Goal: Task Accomplishment & Management: Manage account settings

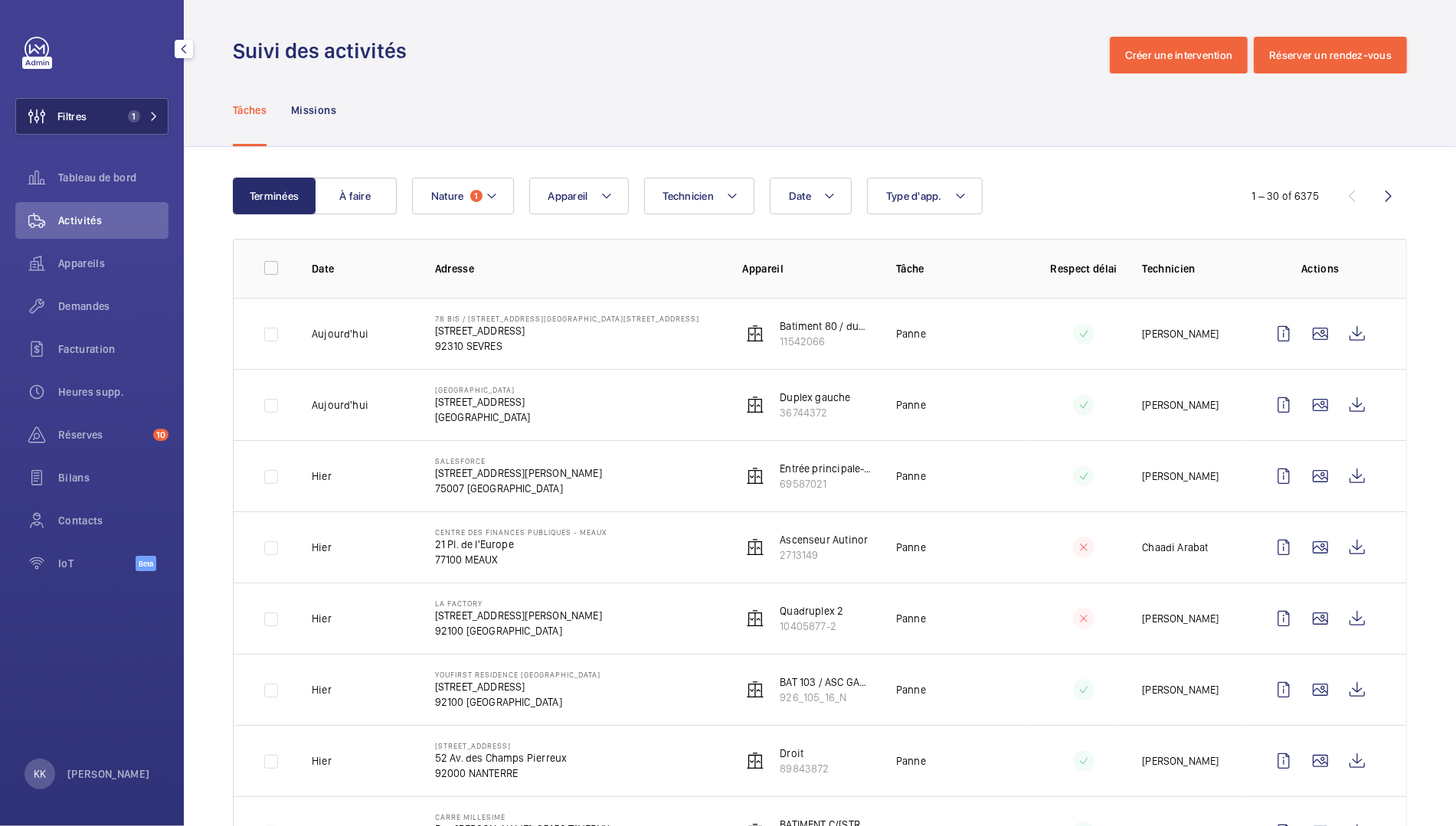
click at [97, 109] on button "Filtres 1" at bounding box center [92, 116] width 153 height 37
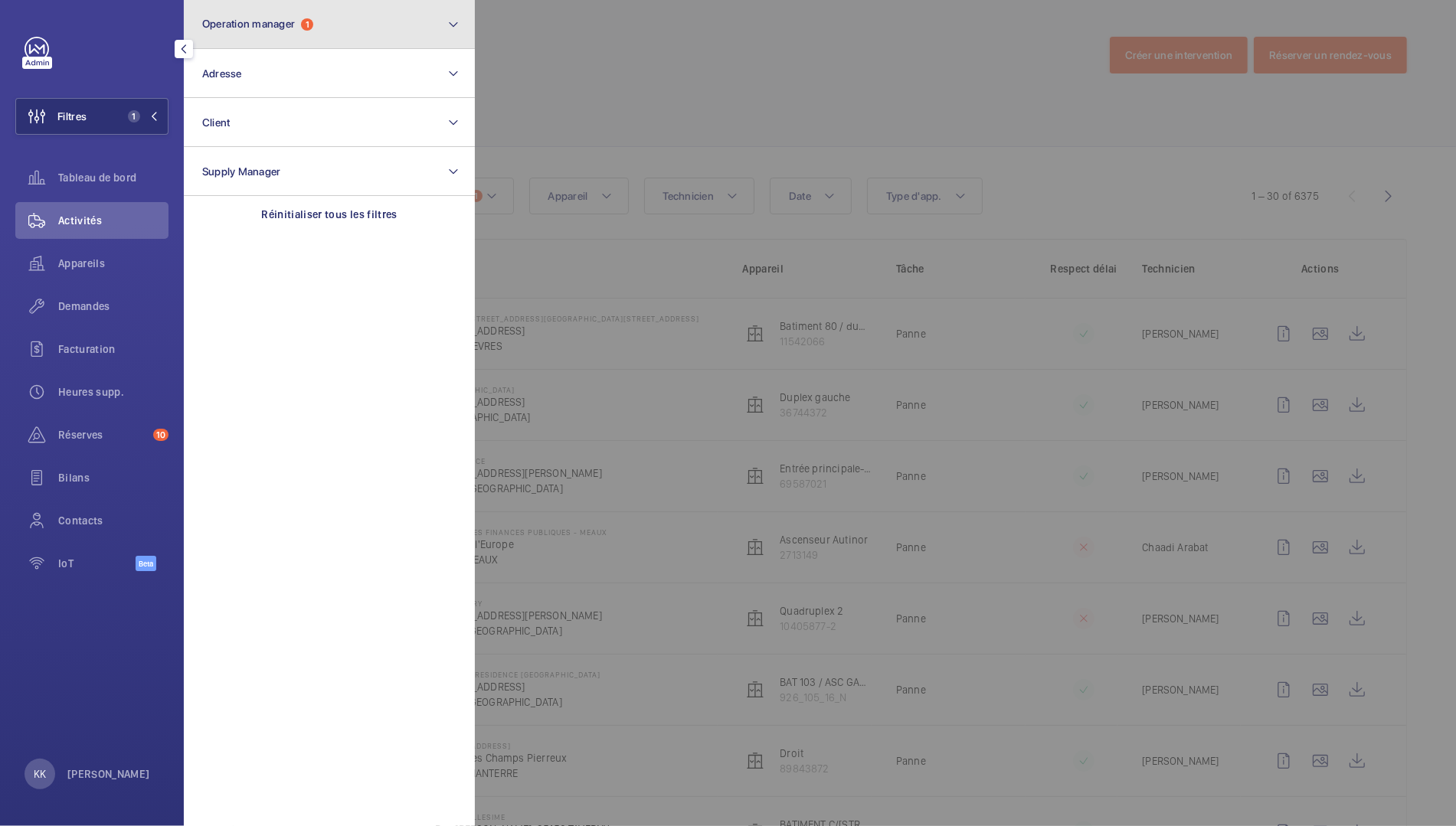
click at [291, 27] on span "Operation manager" at bounding box center [249, 24] width 93 height 12
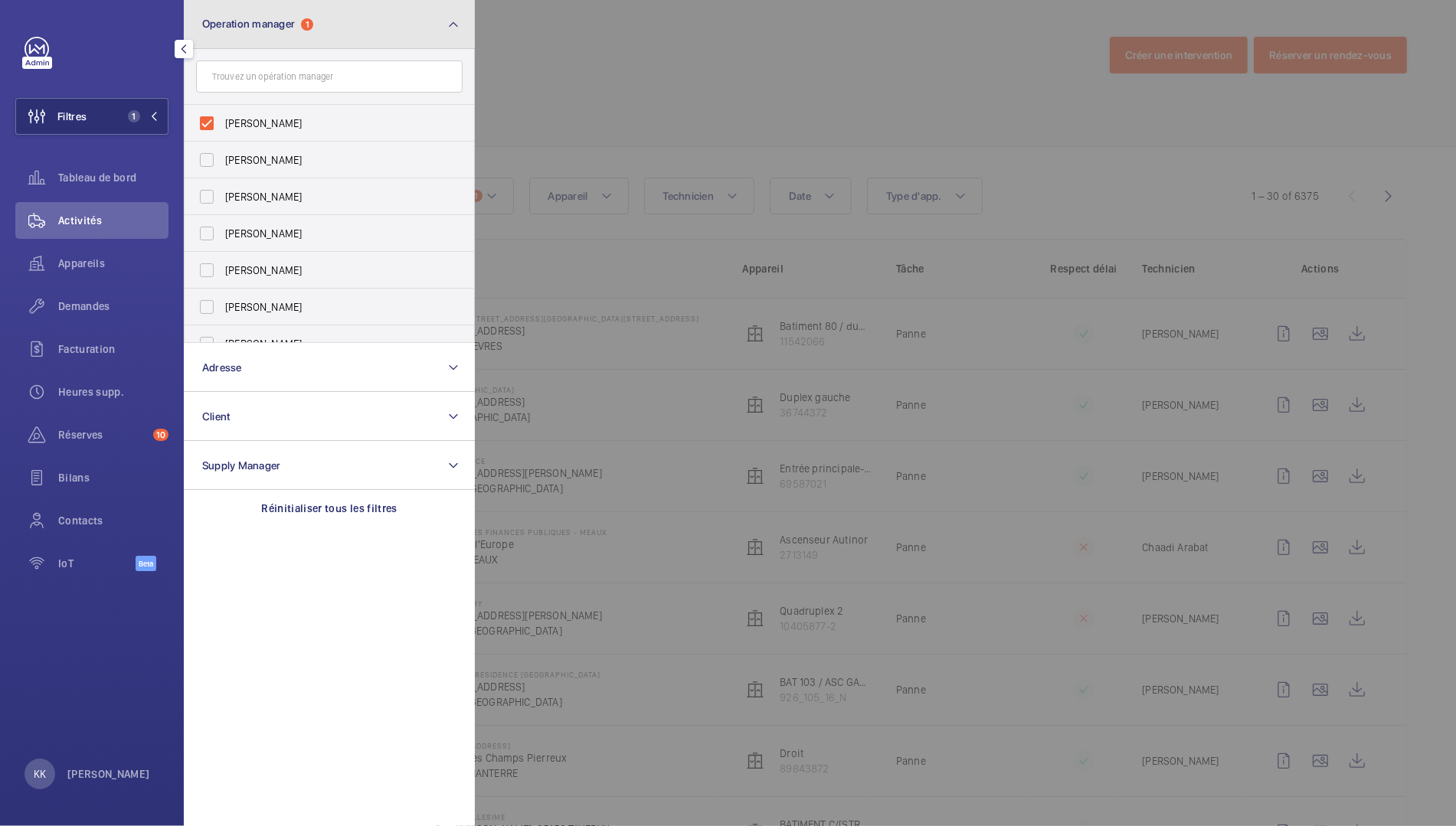
click at [233, 27] on span "Operation manager" at bounding box center [249, 24] width 93 height 12
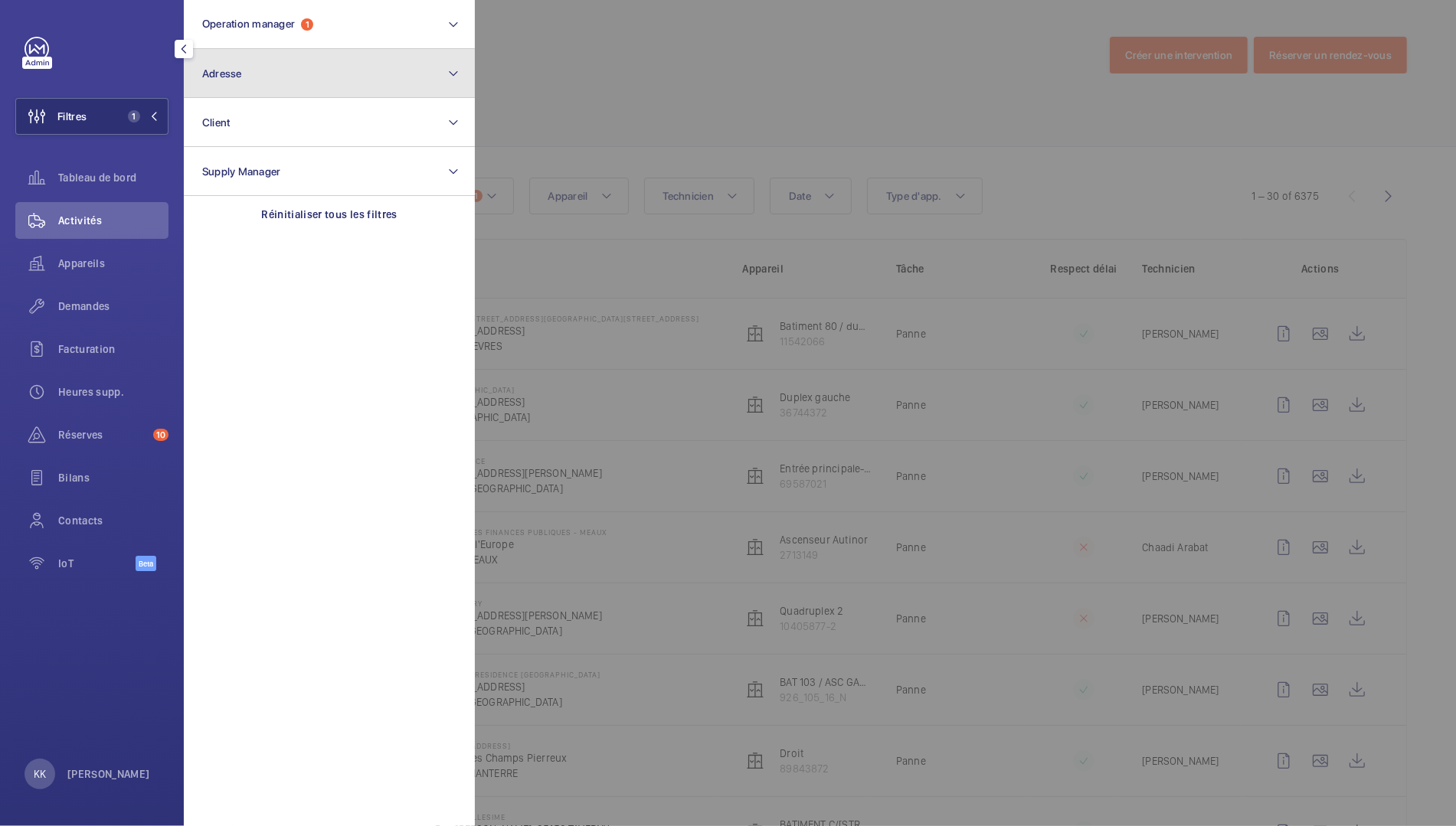
click at [233, 70] on span "Adresse" at bounding box center [222, 73] width 40 height 12
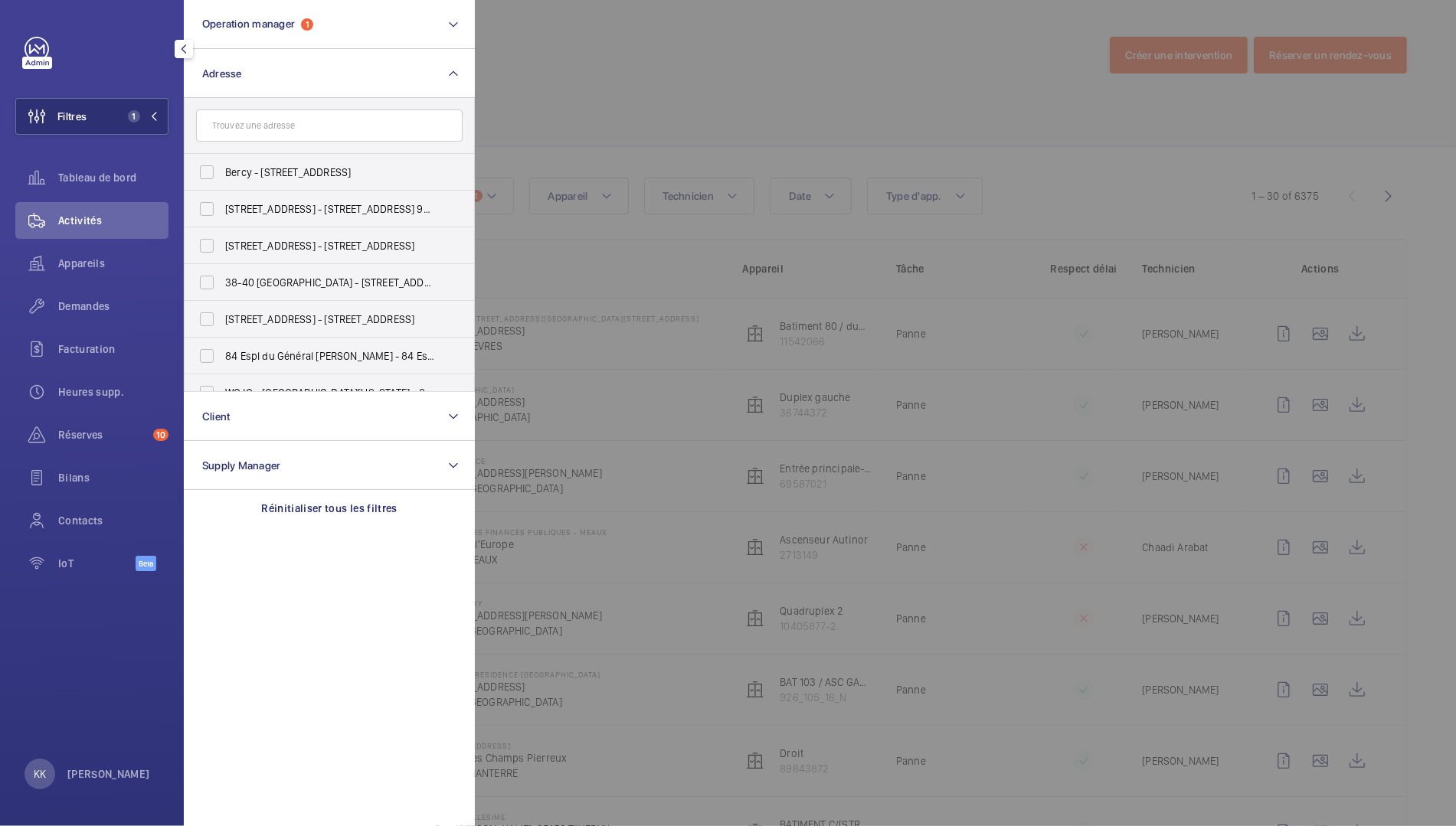
click at [262, 120] on input "text" at bounding box center [329, 126] width 267 height 32
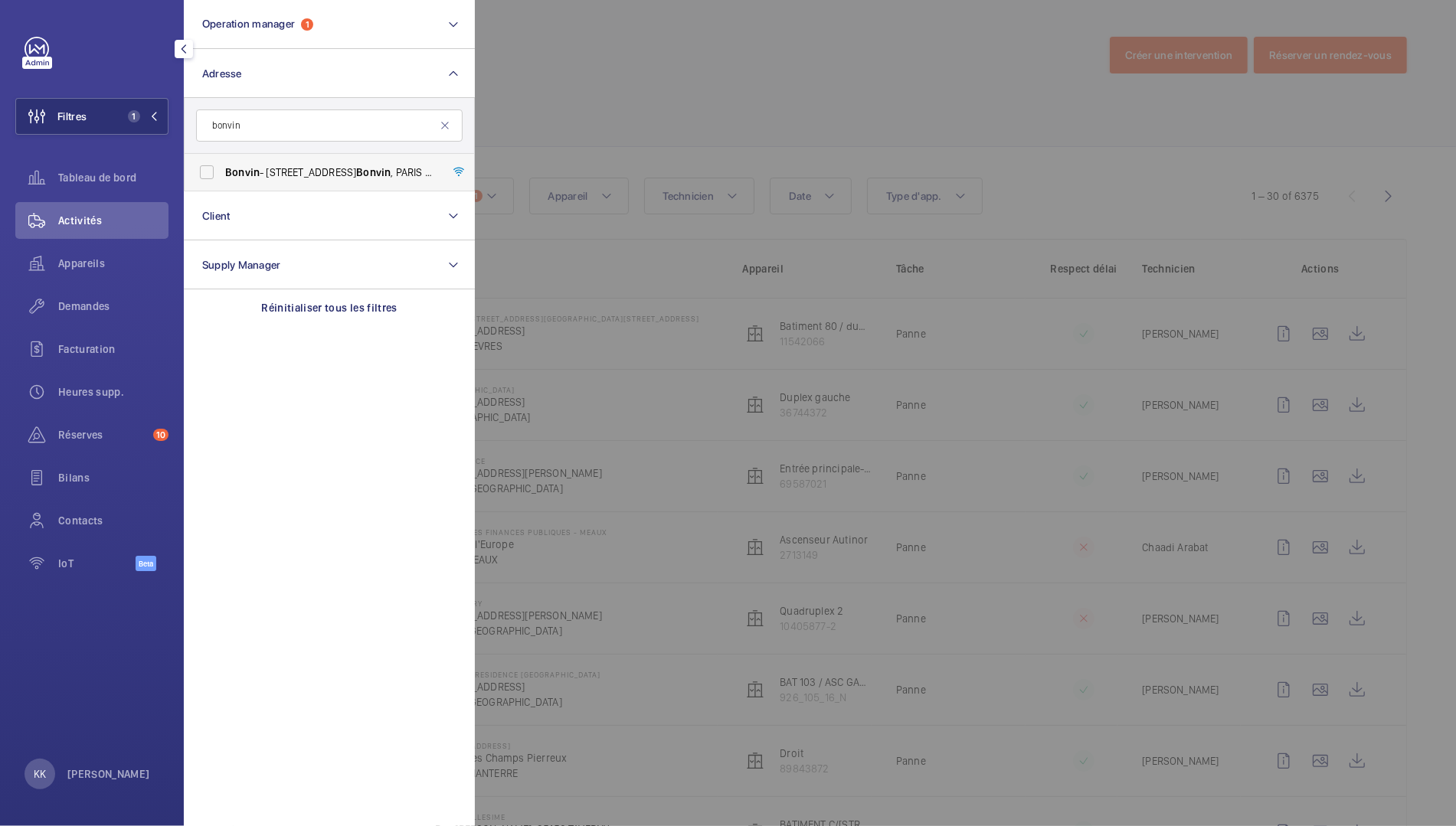
type input "bonvin"
click at [277, 170] on span "Bonvin - [STREET_ADDRESS][PERSON_NAME]" at bounding box center [330, 172] width 210 height 15
click at [222, 170] on input "Bonvin - [STREET_ADDRESS][PERSON_NAME]" at bounding box center [206, 172] width 30 height 30
checkbox input "true"
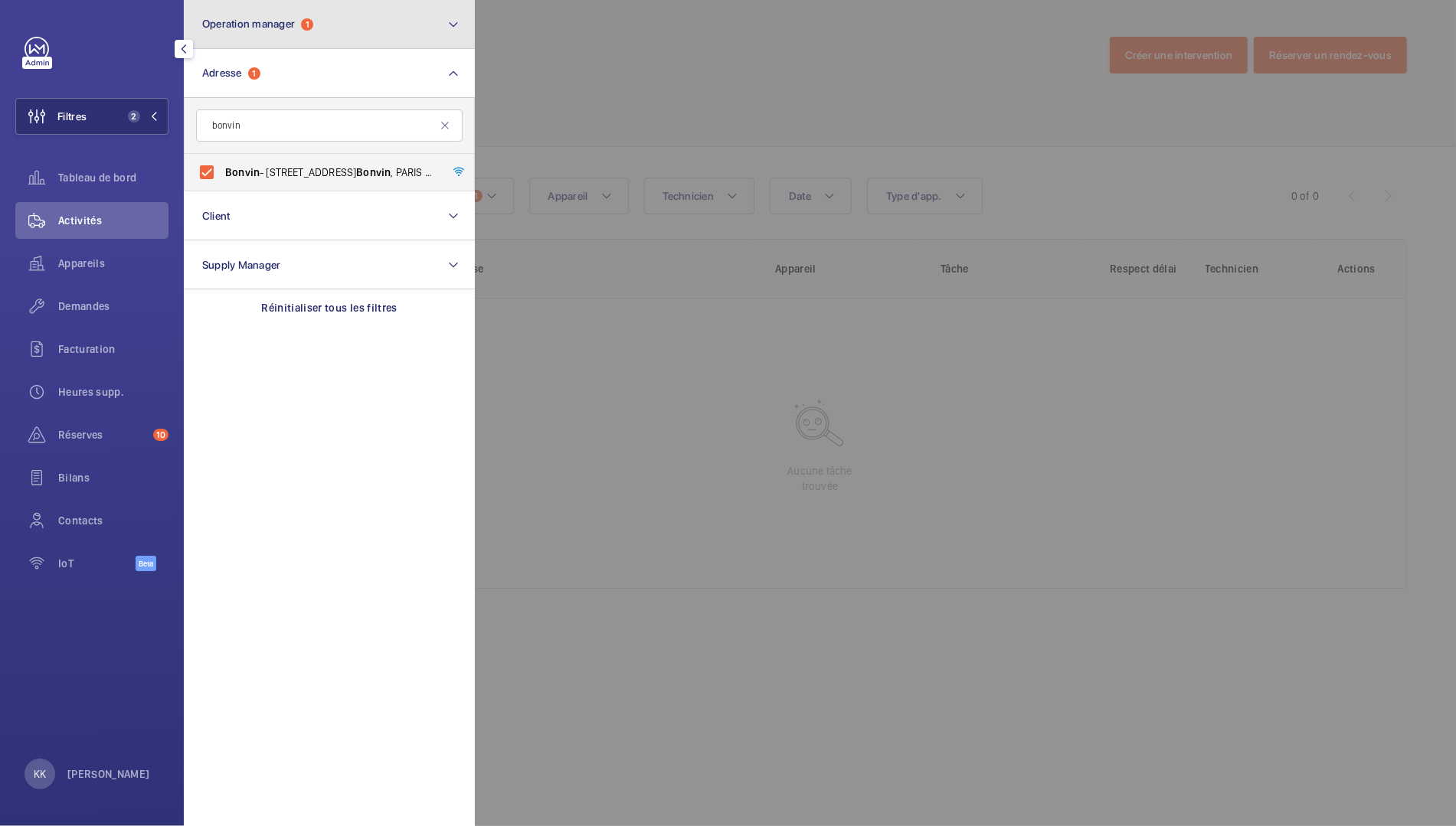
click at [267, 38] on button "Operation manager 1" at bounding box center [328, 25] width 291 height 49
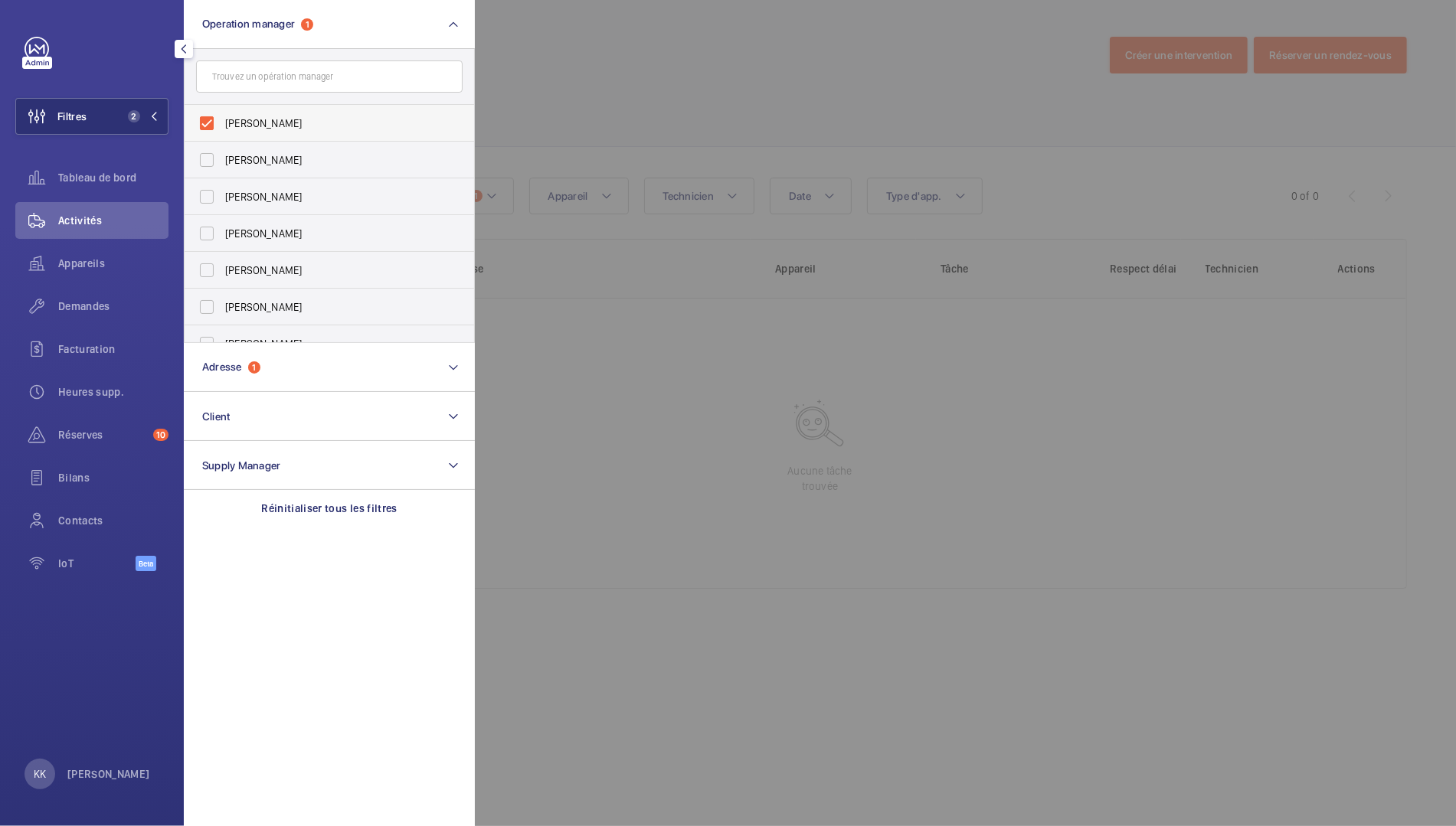
click at [233, 125] on span "[PERSON_NAME]" at bounding box center [330, 123] width 210 height 15
click at [222, 125] on input "[PERSON_NAME]" at bounding box center [206, 123] width 30 height 30
checkbox input "false"
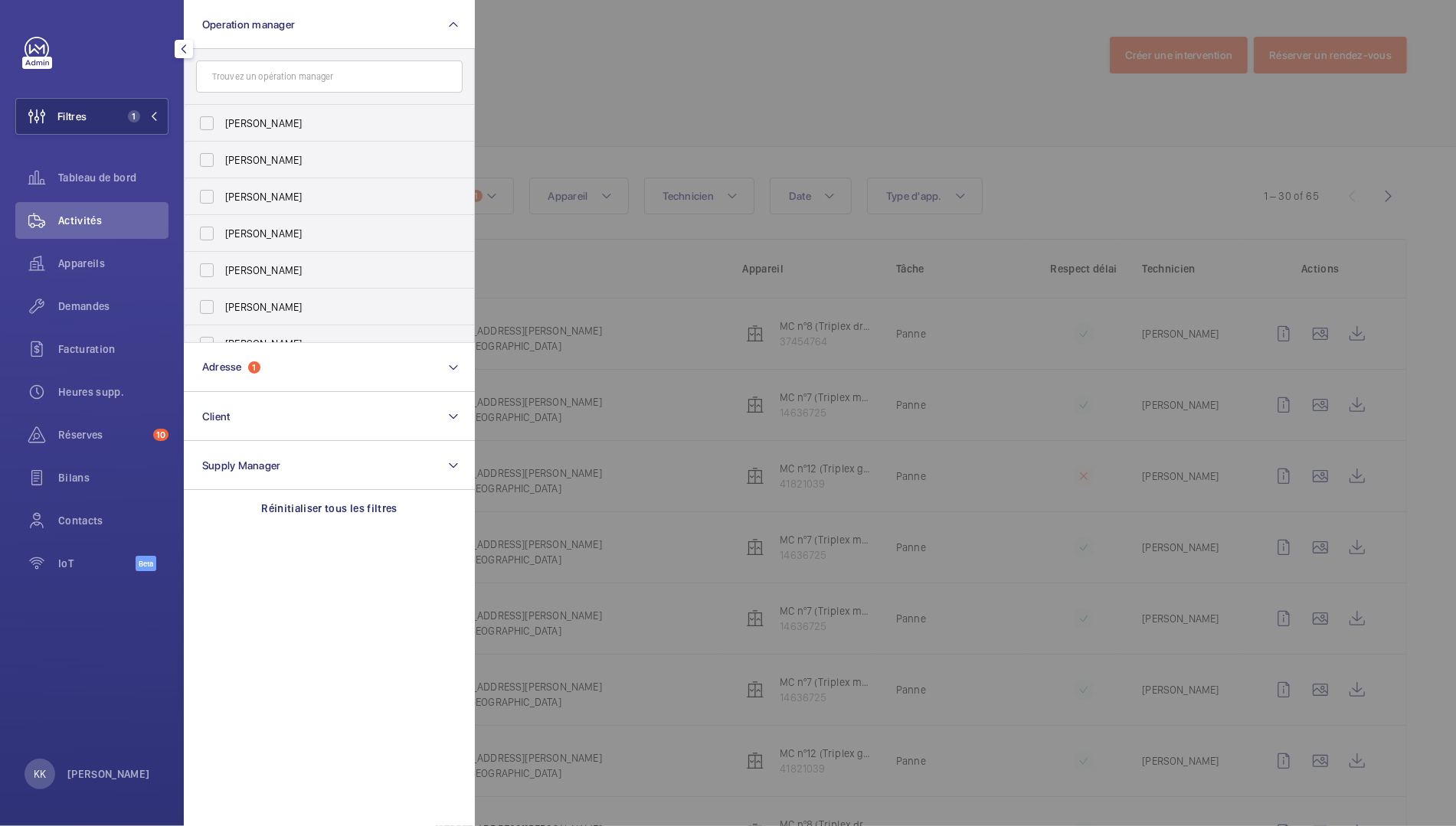
click at [717, 95] on div at bounding box center [1203, 413] width 1456 height 826
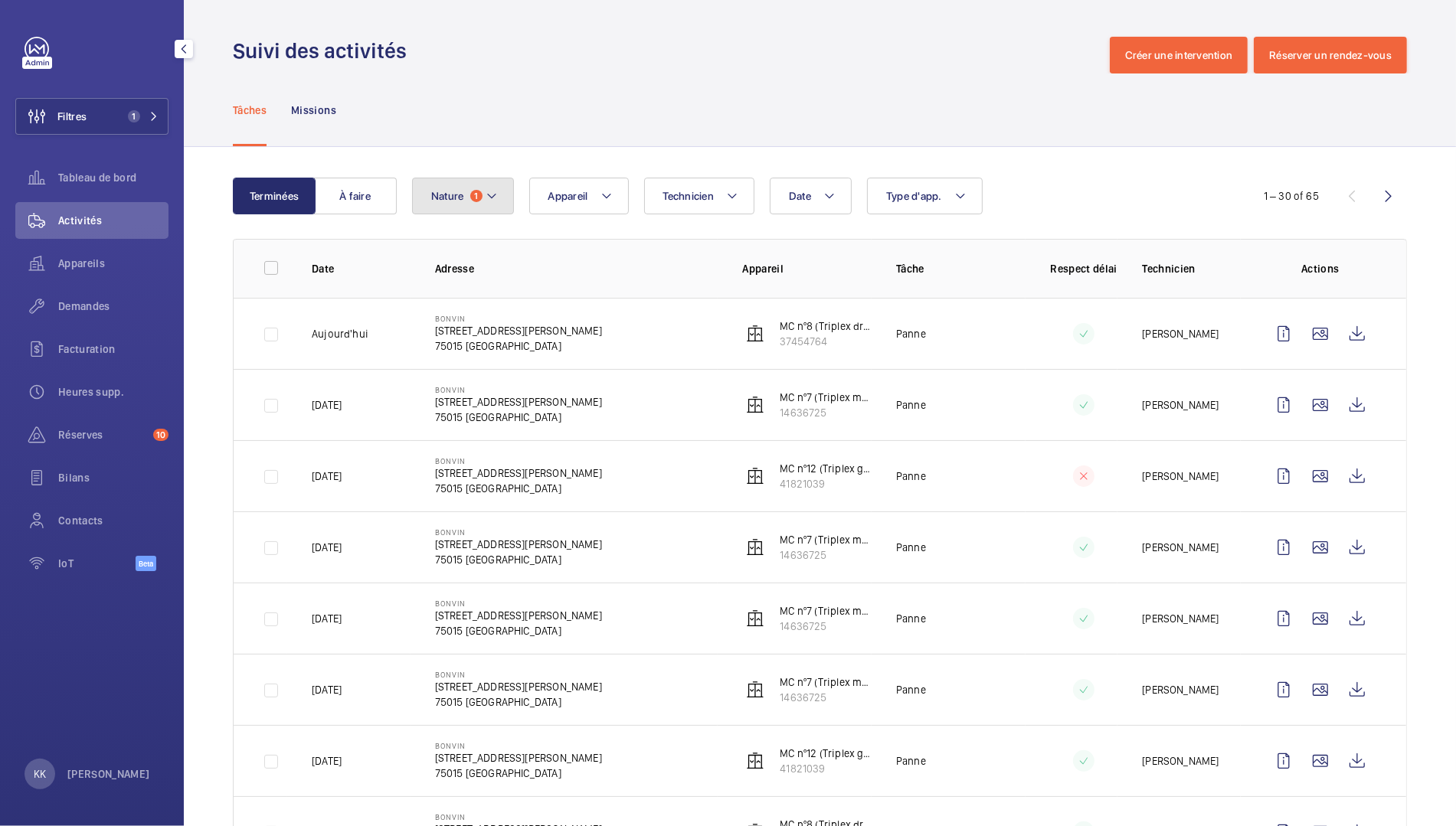
click at [463, 200] on button "Nature 1" at bounding box center [463, 196] width 102 height 37
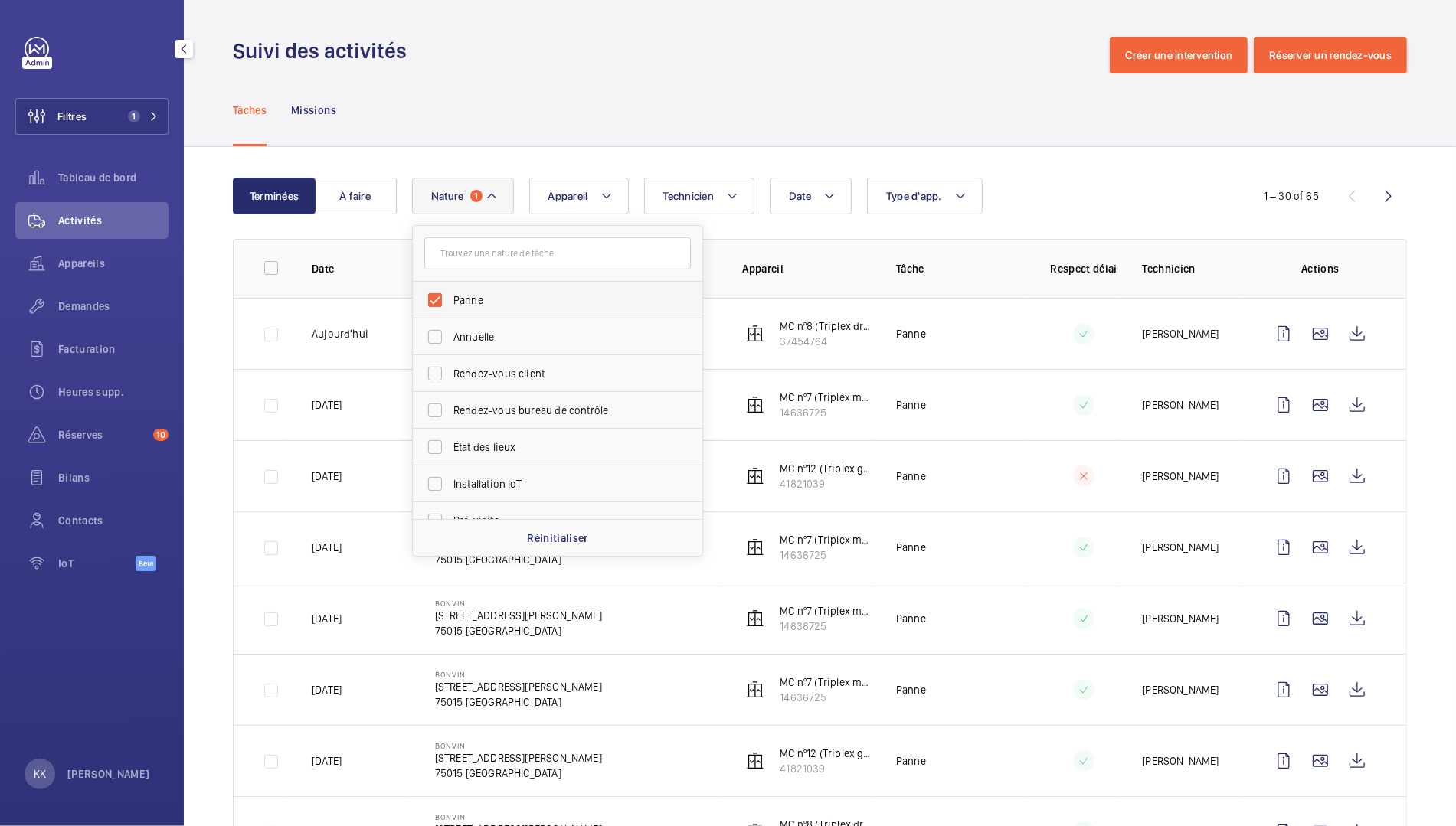
click at [455, 309] on label "Panne" at bounding box center [546, 300] width 267 height 37
click at [451, 309] on input "Panne" at bounding box center [435, 300] width 30 height 30
checkbox input "false"
click at [486, 89] on div "Tâches Missions" at bounding box center [820, 110] width 1174 height 73
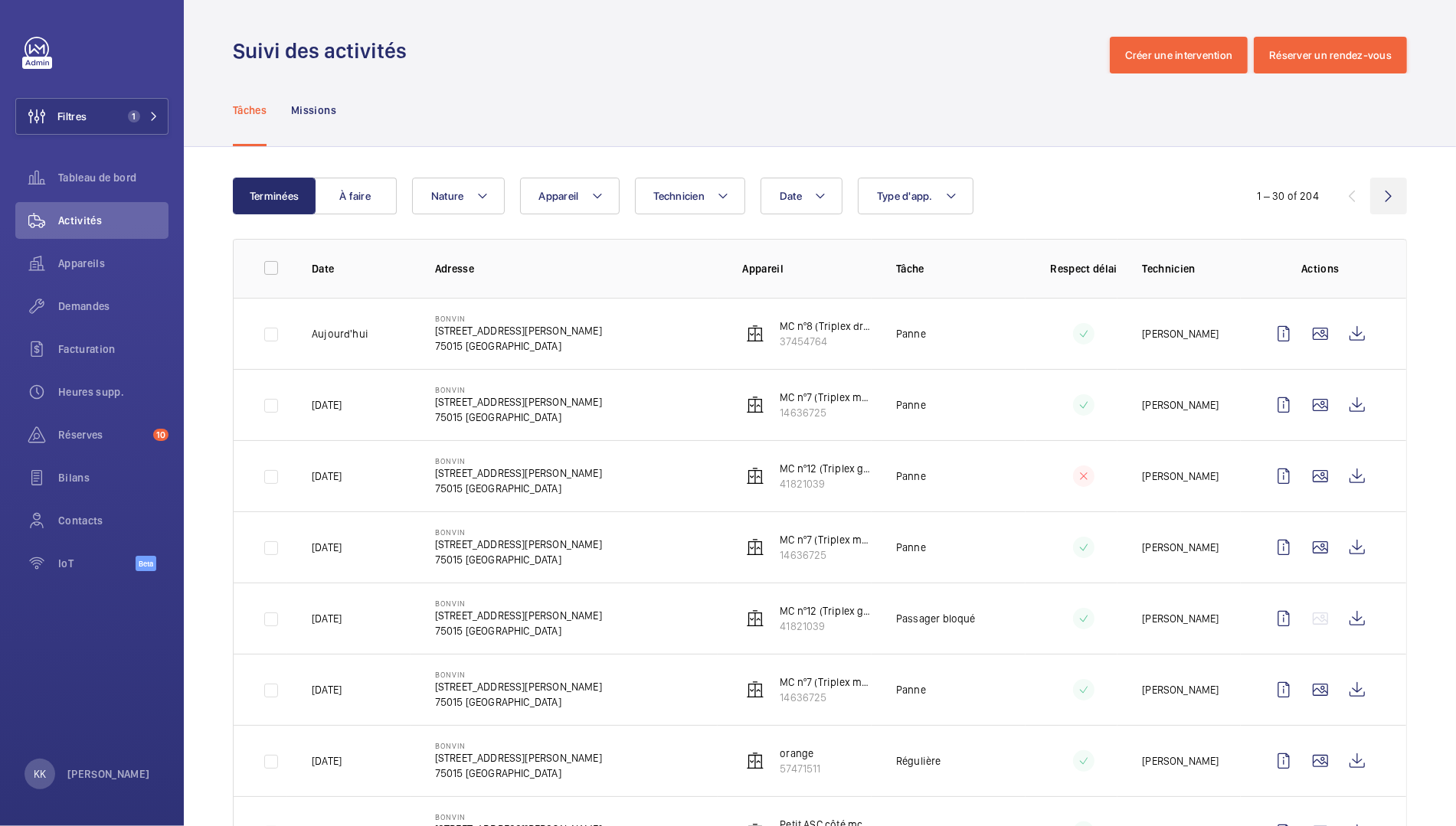
click at [1380, 197] on wm-front-icon-button at bounding box center [1388, 196] width 37 height 37
click at [1381, 198] on wm-front-icon-button at bounding box center [1388, 196] width 37 height 37
click at [1347, 194] on wm-front-icon-button at bounding box center [1351, 196] width 37 height 37
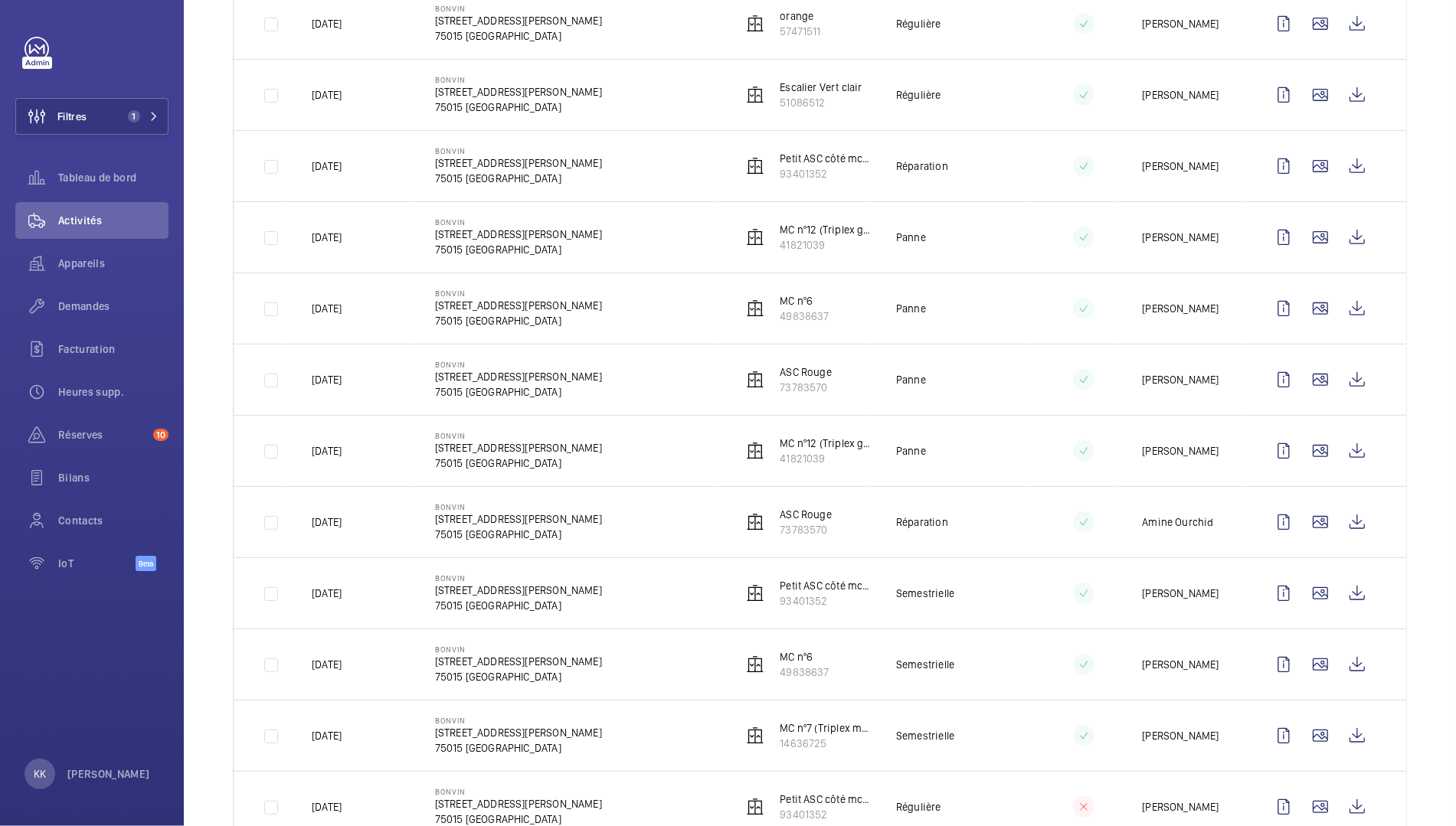
scroll to position [498, 0]
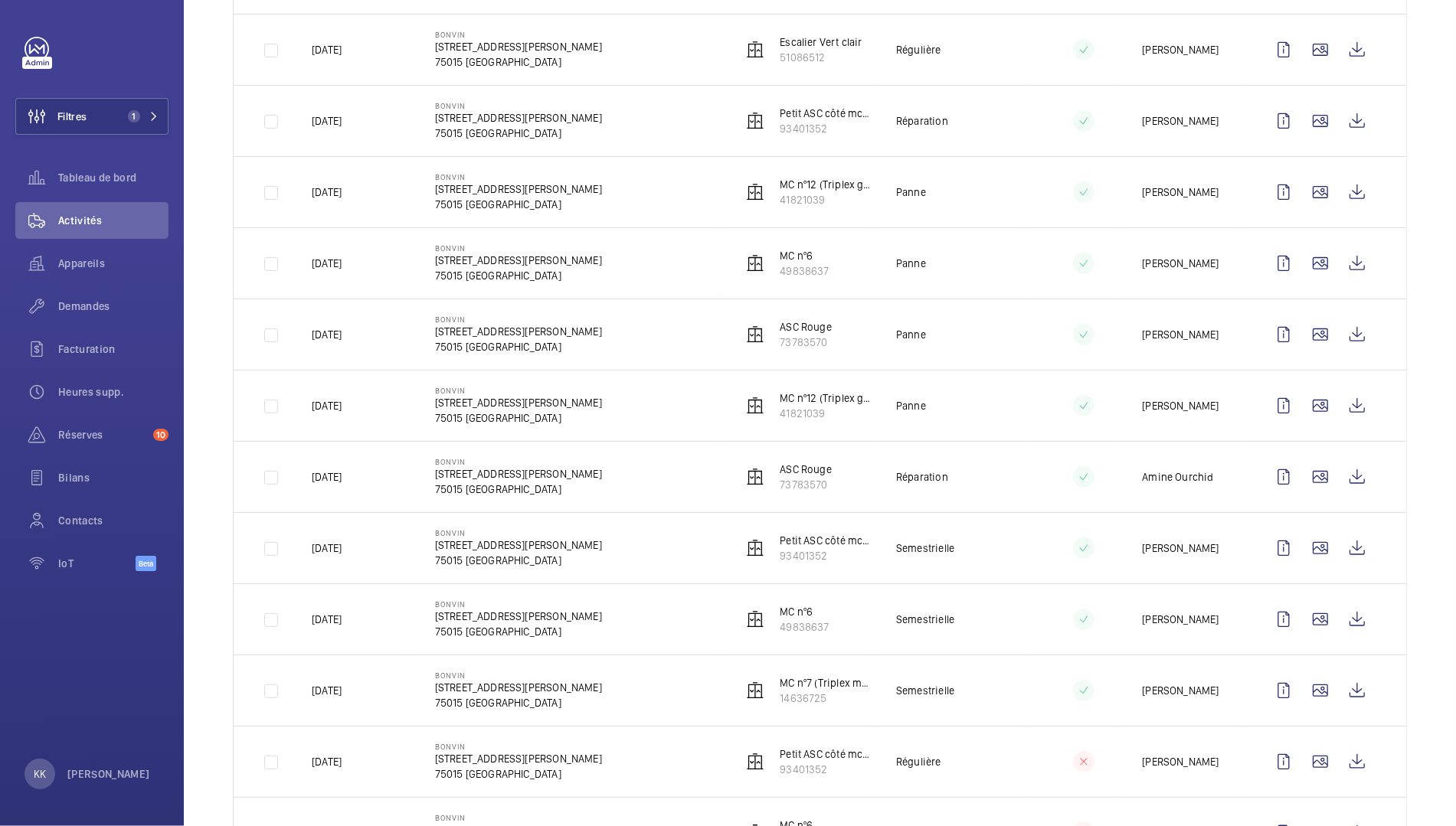
drag, startPoint x: 303, startPoint y: 404, endPoint x: 379, endPoint y: 463, distance: 96.2
click at [0, 0] on tbody "[DATE] Bonvin [STREET_ADDRESS][PERSON_NAME] (Triplex gauche) 41821039 Régulière…" at bounding box center [0, 0] width 0 height 0
click at [379, 474] on td "[DATE]" at bounding box center [348, 476] width 123 height 71
drag, startPoint x: 379, startPoint y: 474, endPoint x: 298, endPoint y: 474, distance: 81.0
click at [298, 474] on td "[DATE]" at bounding box center [348, 476] width 123 height 71
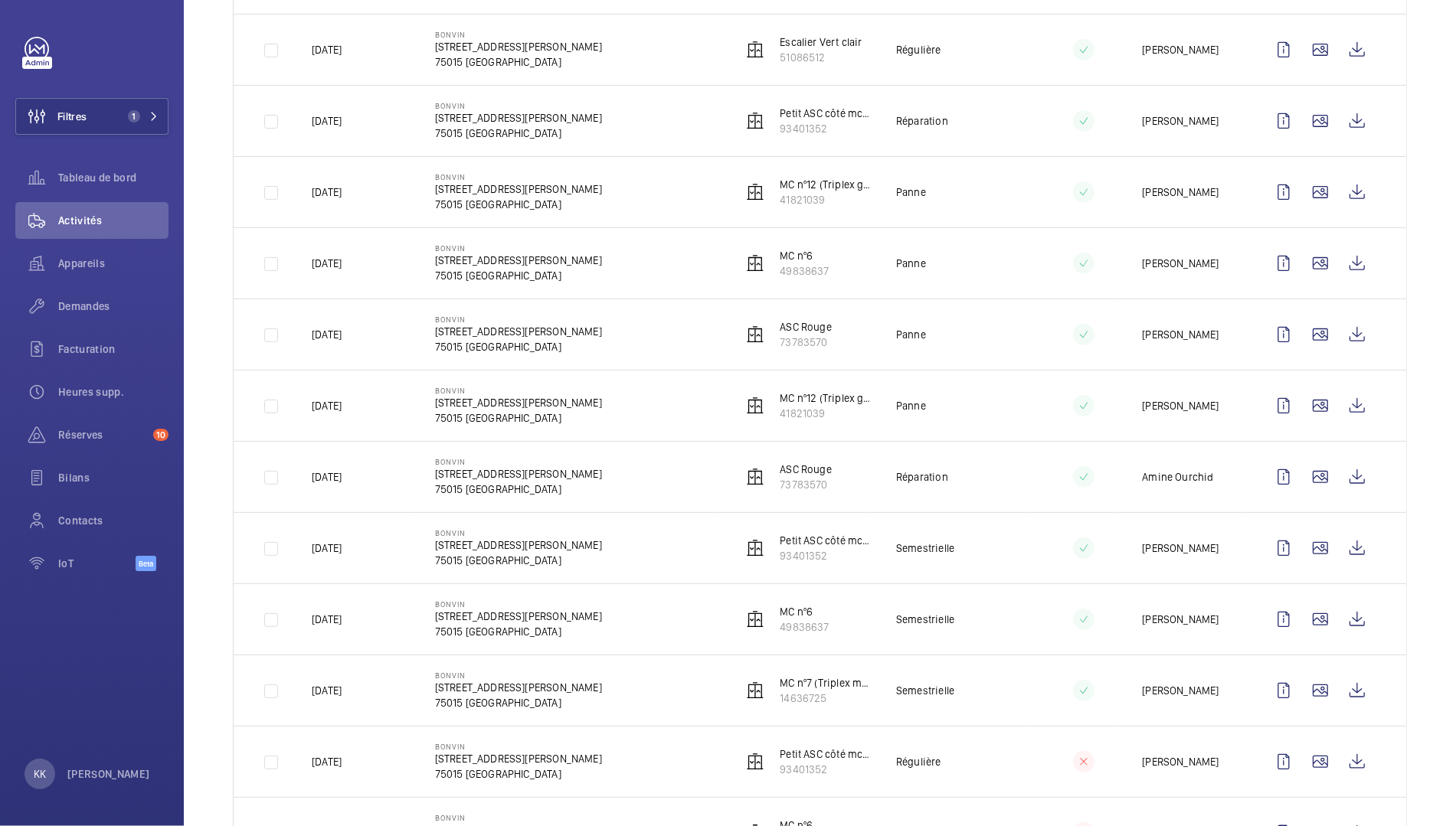
click at [389, 418] on td "[DATE]" at bounding box center [348, 405] width 123 height 71
click at [1353, 405] on wm-front-icon-button at bounding box center [1357, 405] width 37 height 37
click at [1346, 409] on wm-front-icon-button at bounding box center [1357, 405] width 37 height 37
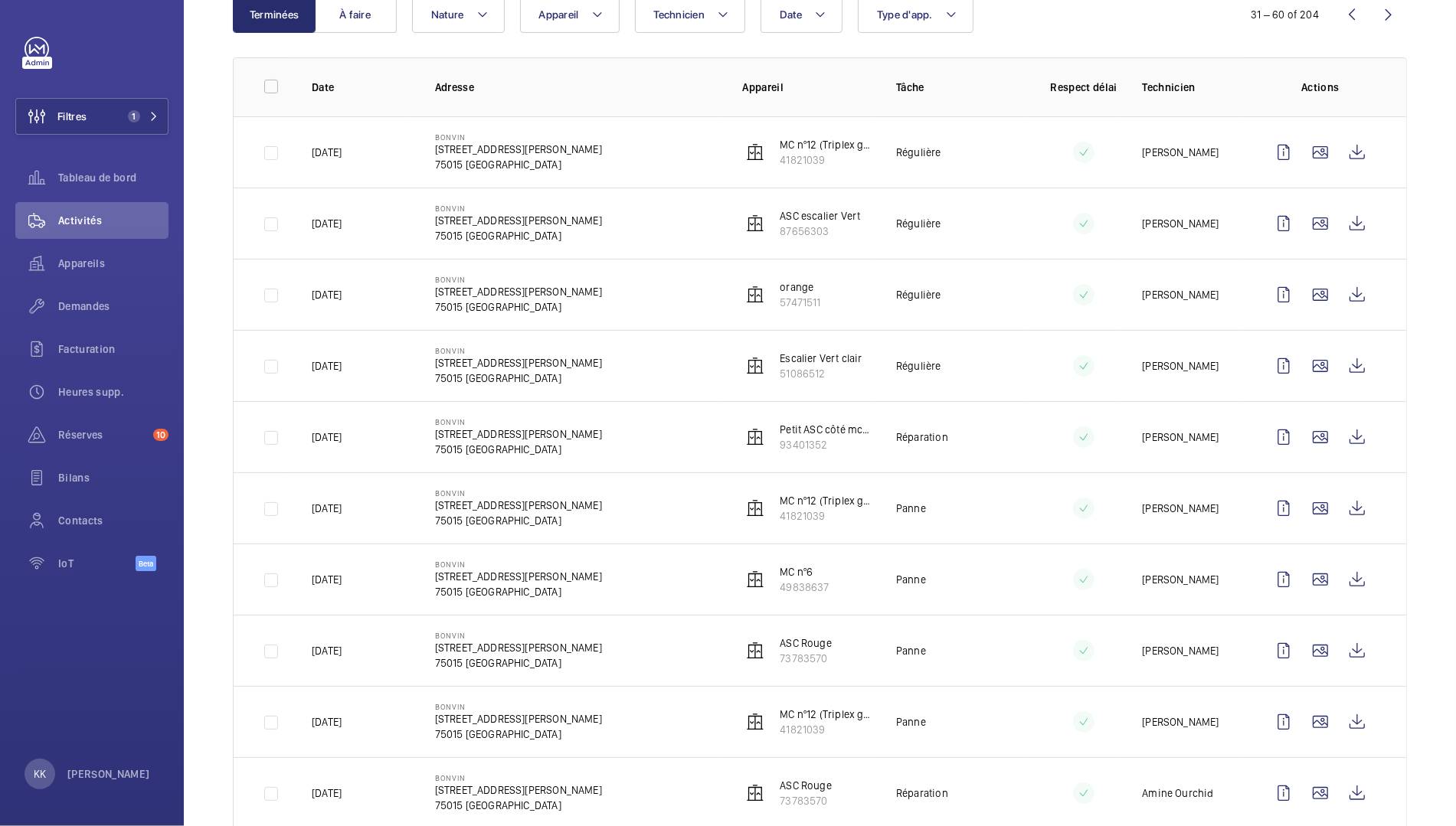
scroll to position [181, 0]
click at [1351, 378] on wm-front-icon-button at bounding box center [1357, 366] width 37 height 37
click at [1362, 292] on wm-front-icon-button at bounding box center [1357, 295] width 37 height 37
click at [1357, 14] on wm-front-icon-button at bounding box center [1351, 15] width 37 height 37
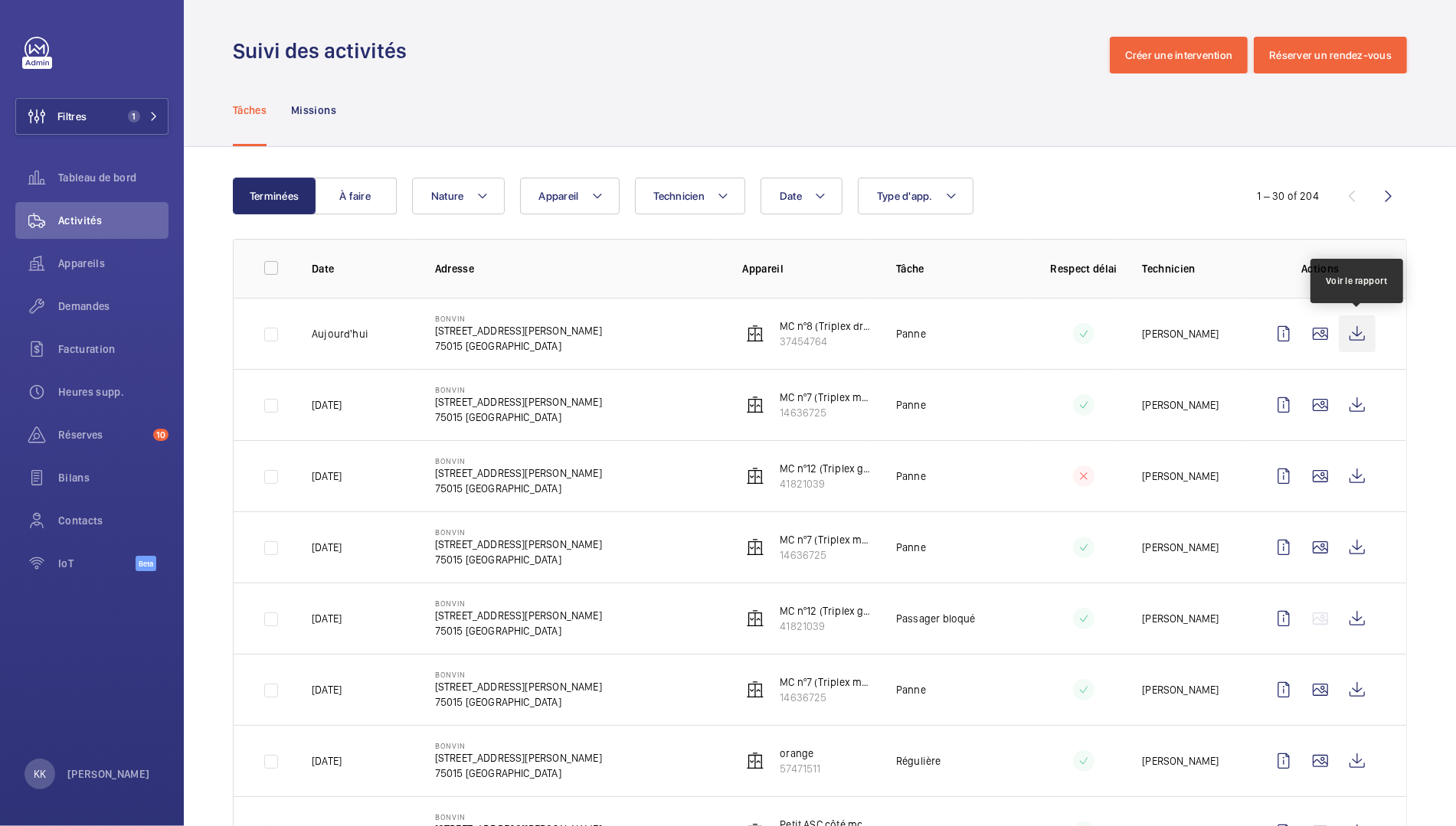
click at [1358, 341] on wm-front-icon-button at bounding box center [1357, 333] width 37 height 37
click at [1395, 203] on wm-front-icon-button at bounding box center [1388, 196] width 37 height 37
click at [1361, 197] on wm-front-icon-button at bounding box center [1351, 196] width 37 height 37
click at [327, 187] on button "À faire" at bounding box center [355, 196] width 82 height 37
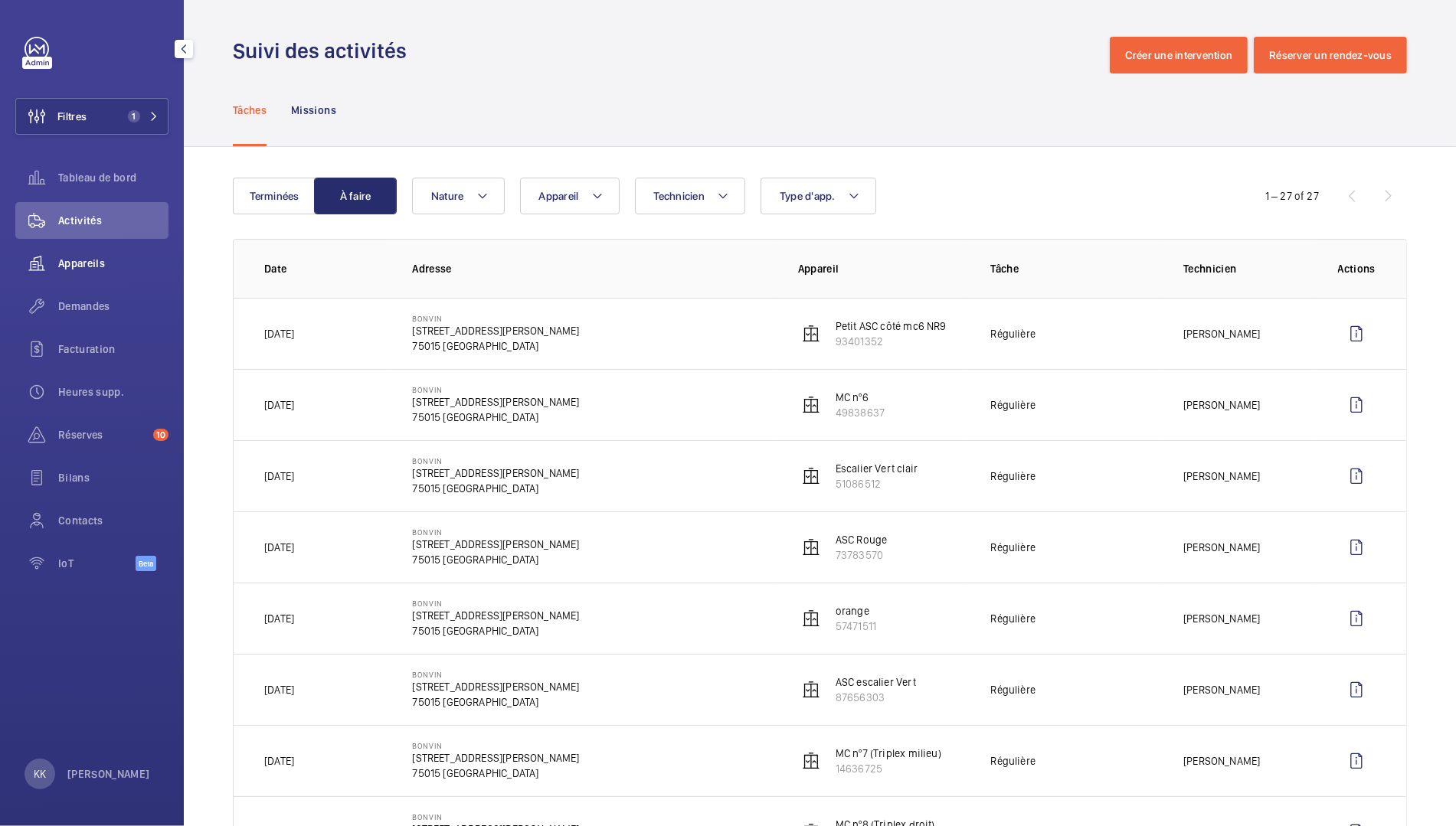
click at [114, 255] on span "Appareils" at bounding box center [113, 263] width 110 height 15
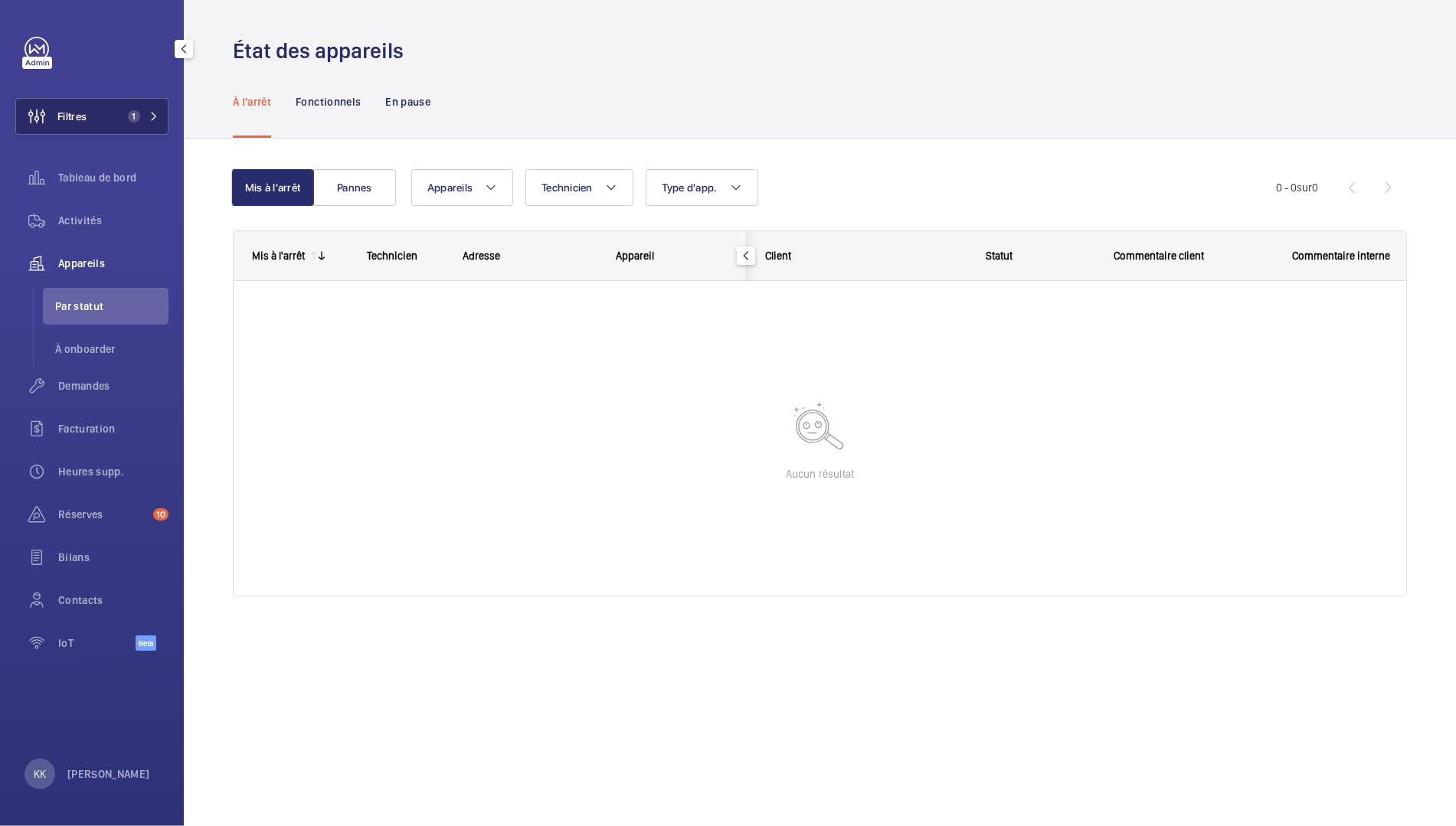
click at [117, 108] on button "Filtres 1" at bounding box center [92, 116] width 153 height 37
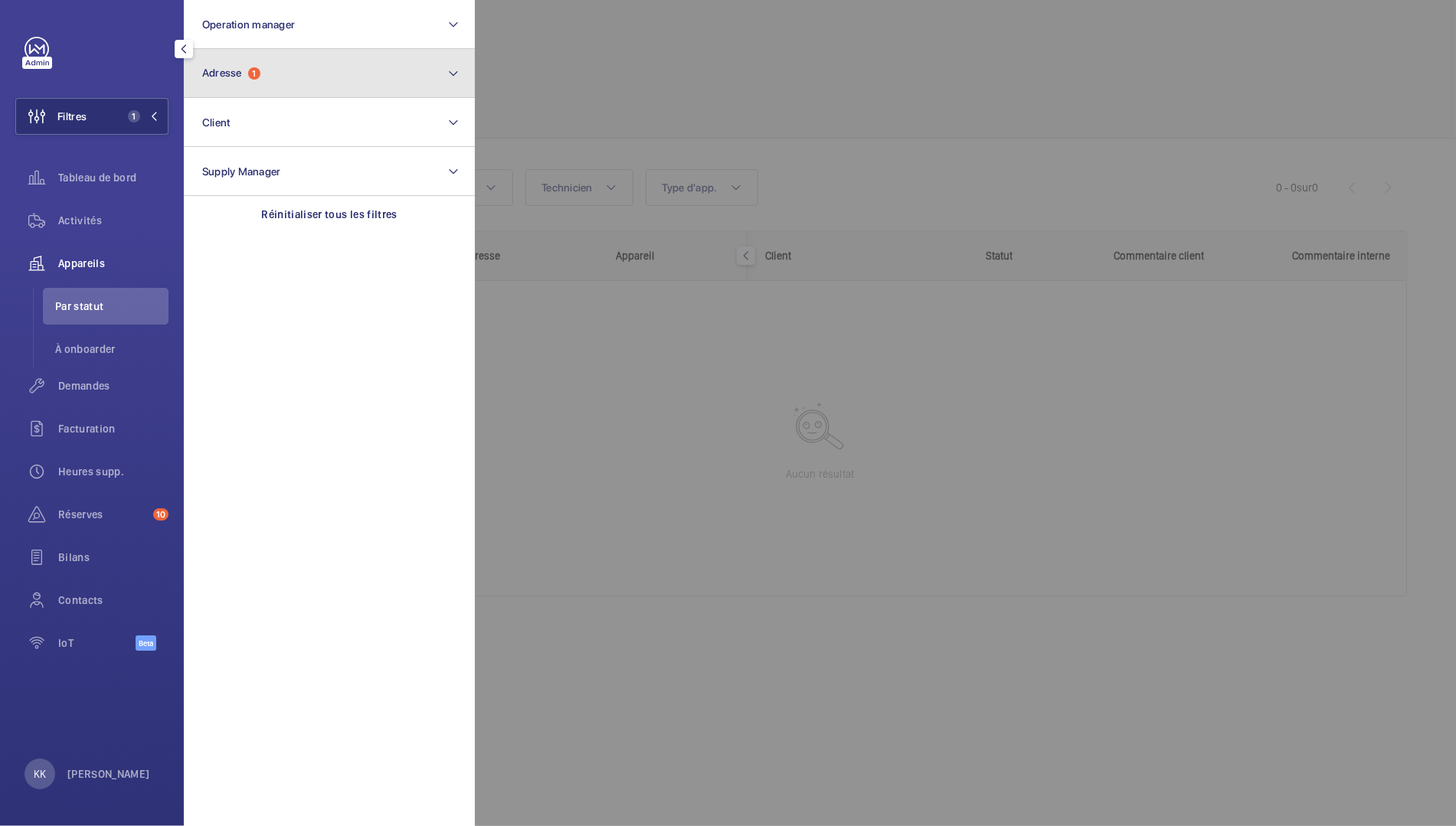
click at [235, 79] on span "Adresse 1" at bounding box center [231, 73] width 58 height 13
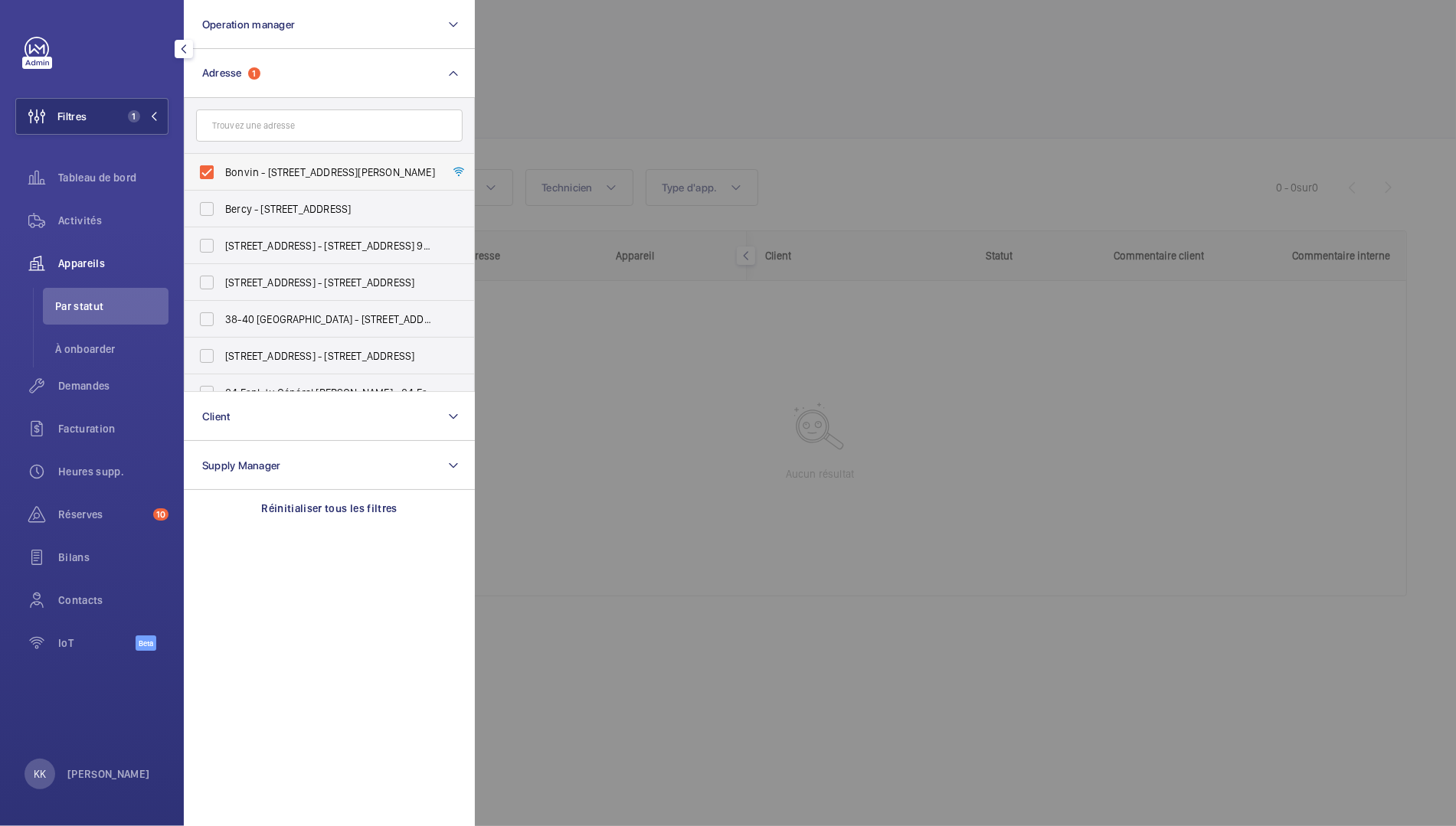
click at [234, 172] on span "Bonvin - [STREET_ADDRESS][PERSON_NAME]" at bounding box center [330, 172] width 210 height 15
click at [222, 172] on input "Bonvin - [STREET_ADDRESS][PERSON_NAME]" at bounding box center [206, 172] width 30 height 30
checkbox input "false"
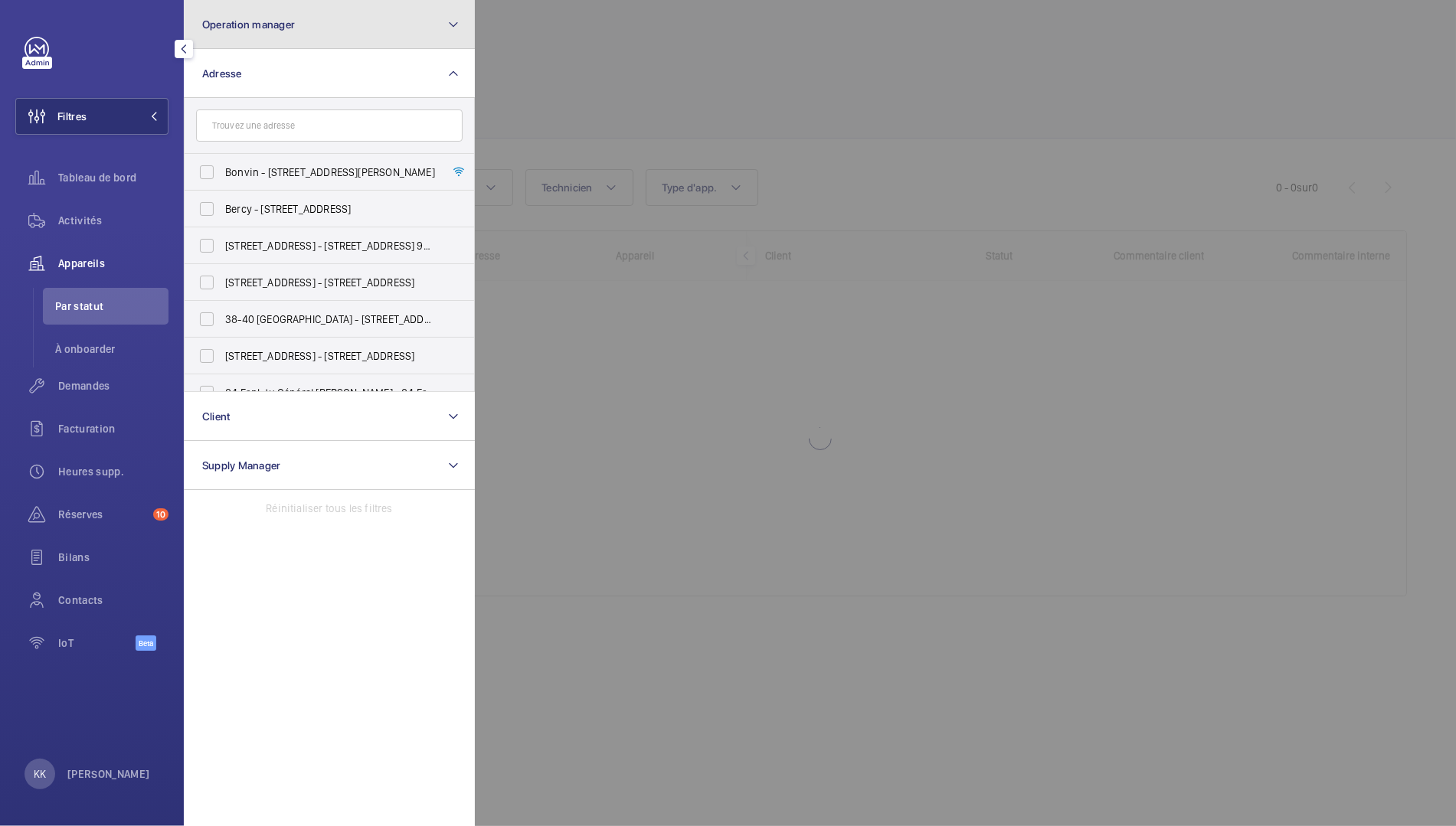
click at [278, 18] on span "Operation manager" at bounding box center [249, 24] width 93 height 12
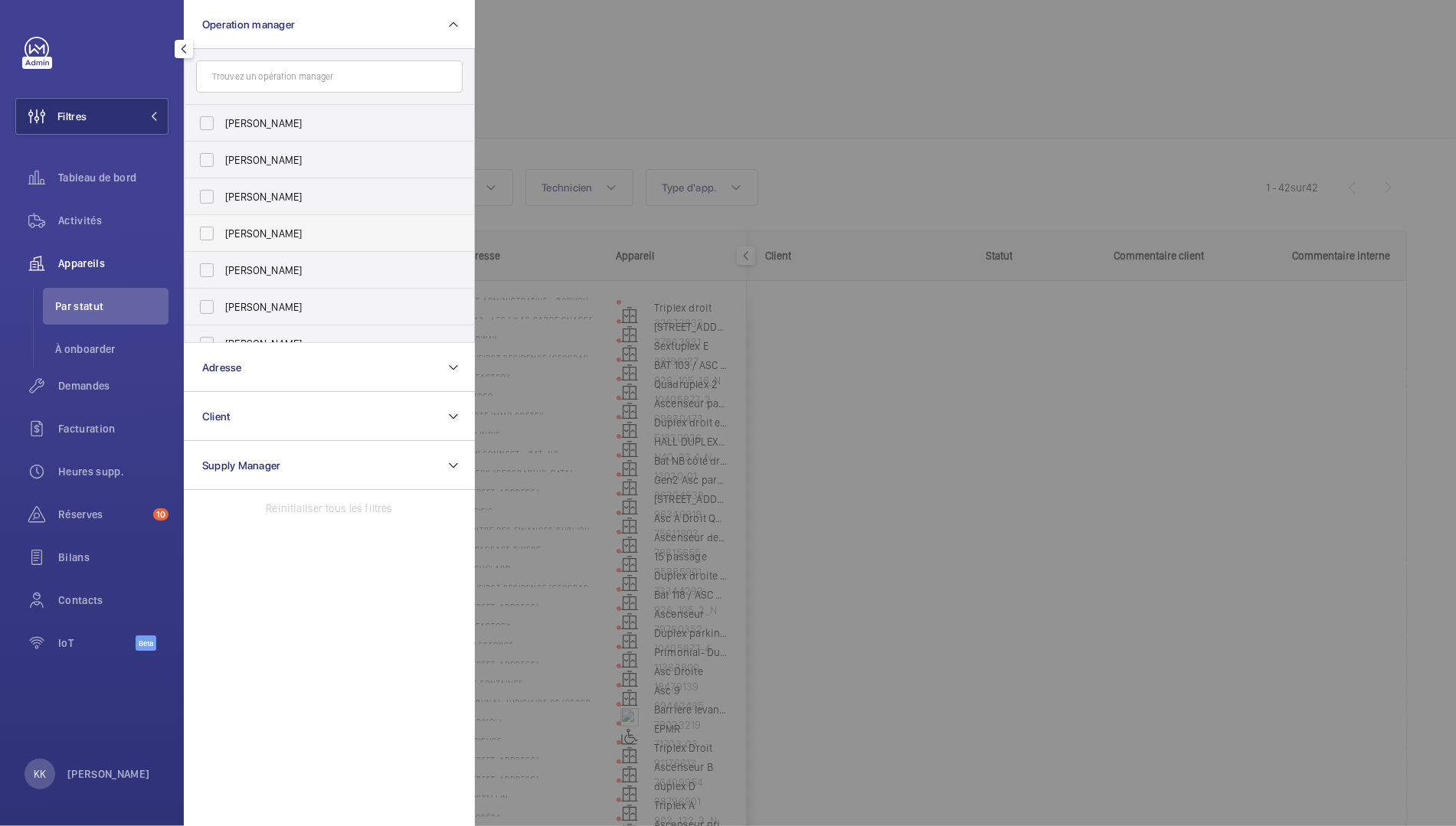
click at [261, 226] on span "[PERSON_NAME]" at bounding box center [330, 234] width 210 height 15
click at [222, 226] on input "[PERSON_NAME]" at bounding box center [206, 234] width 30 height 30
checkbox input "true"
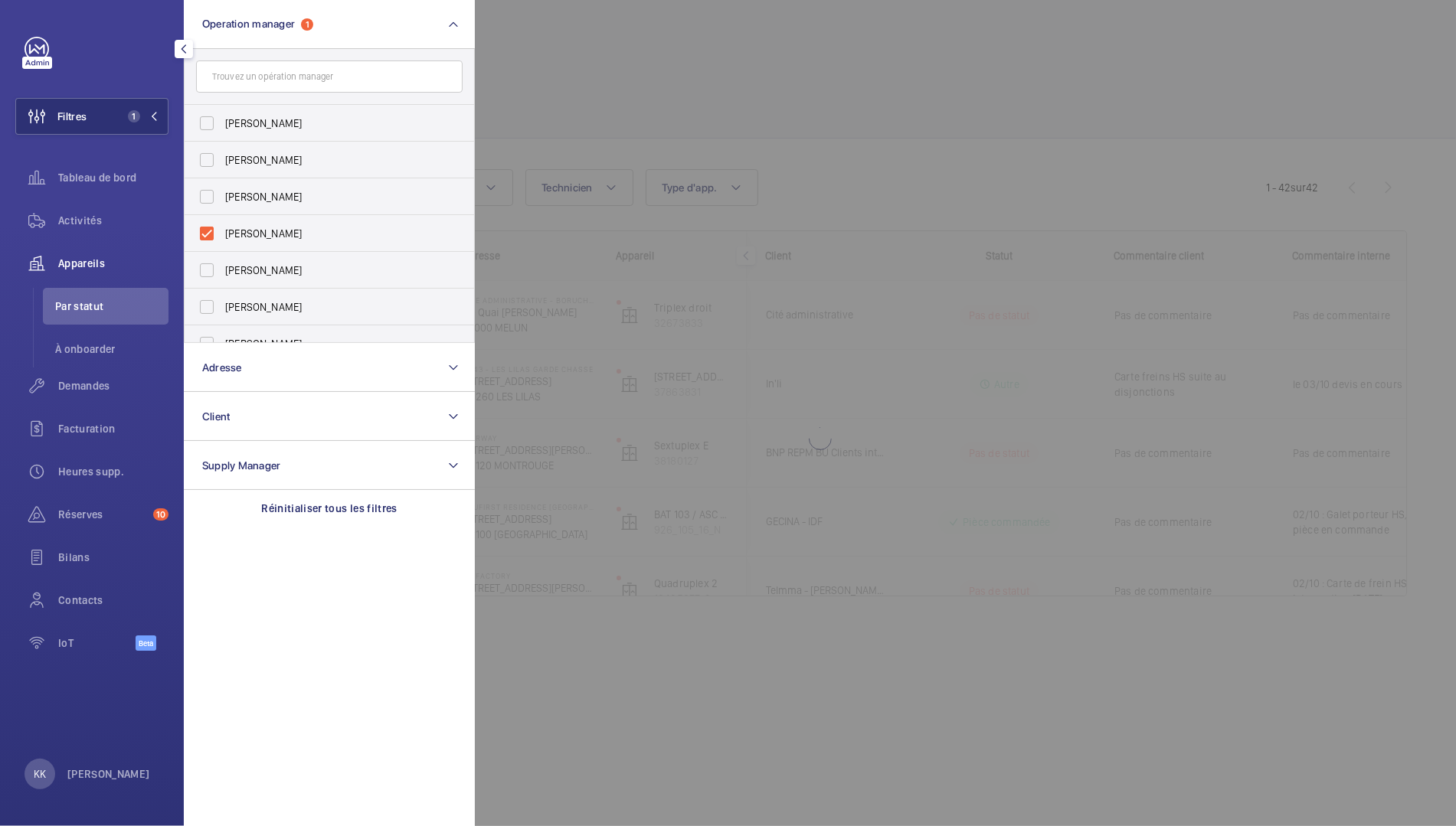
click at [518, 118] on div at bounding box center [1203, 413] width 1456 height 826
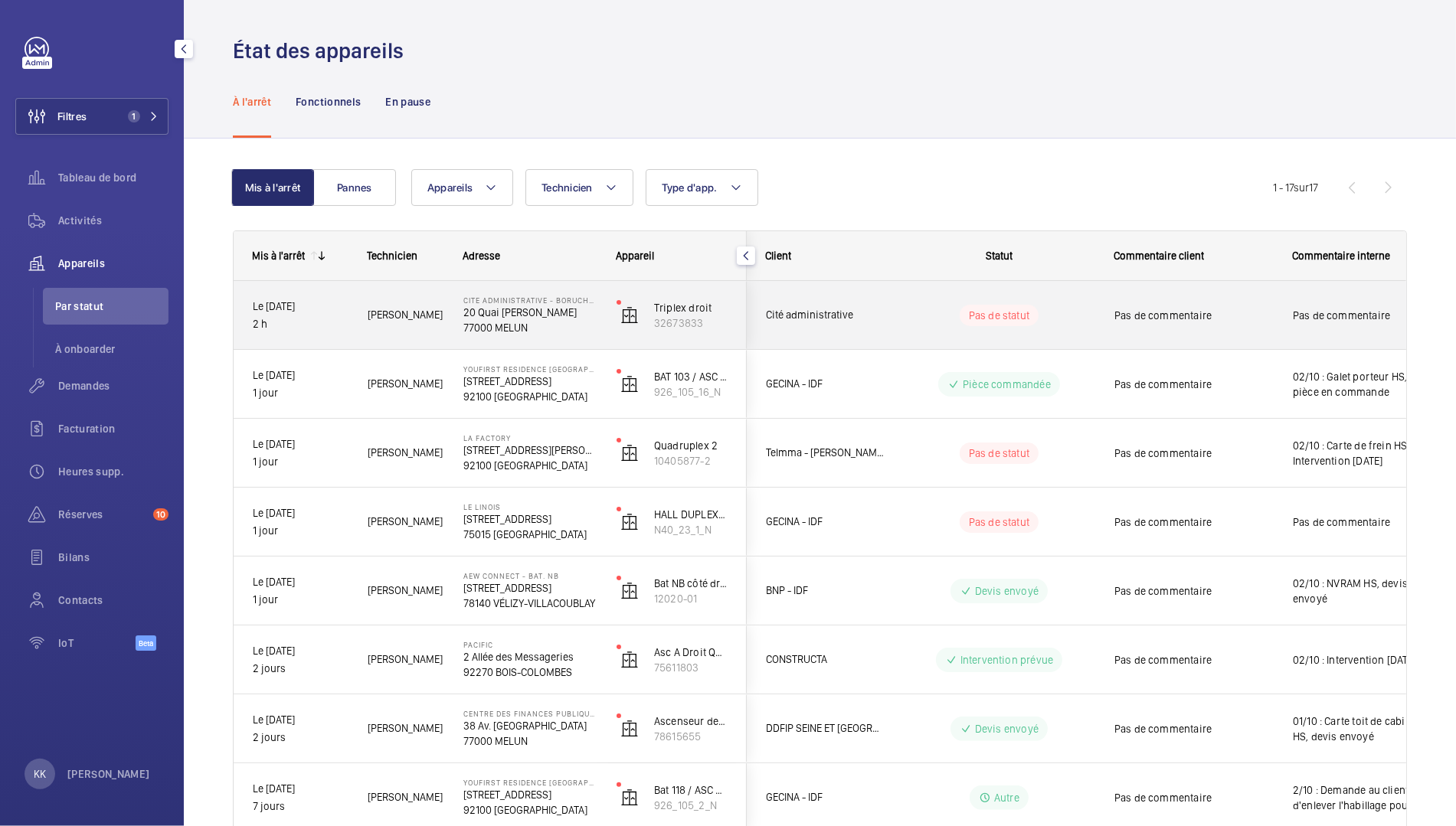
click at [371, 320] on span "[PERSON_NAME]" at bounding box center [405, 315] width 76 height 18
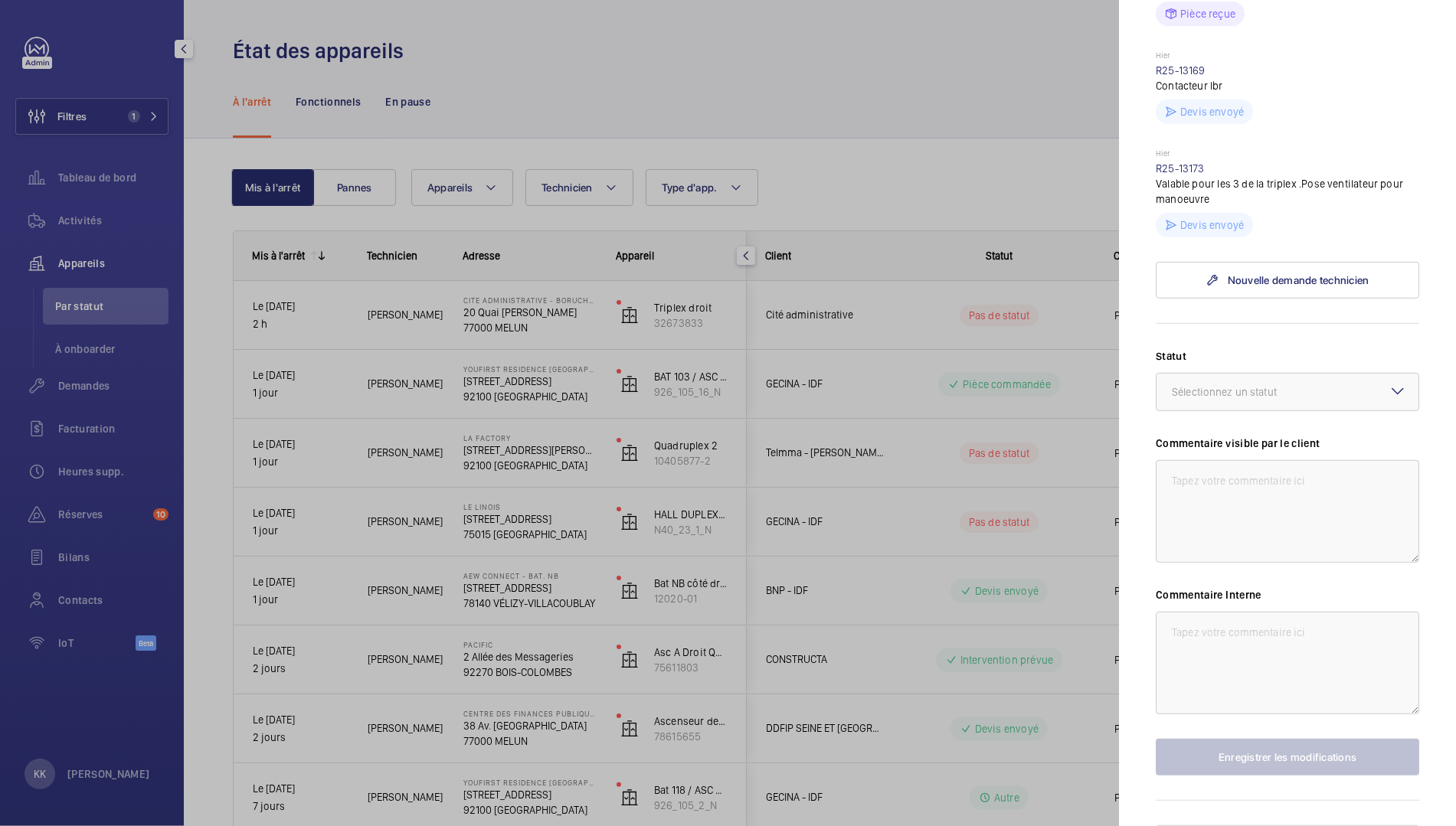
scroll to position [707, 0]
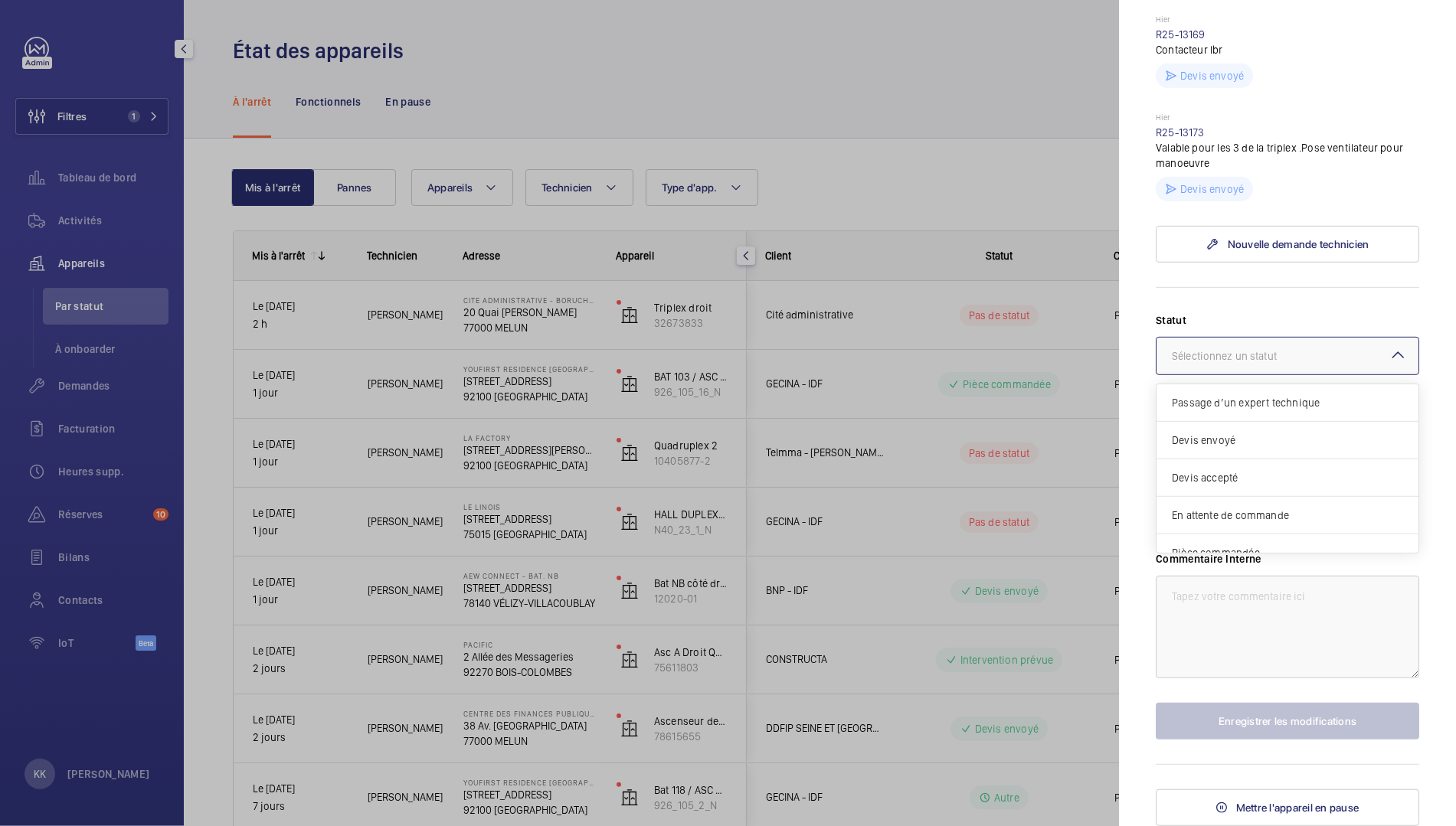
click at [1216, 343] on div at bounding box center [1287, 356] width 262 height 37
click at [1217, 443] on span "Devis envoyé" at bounding box center [1287, 440] width 231 height 15
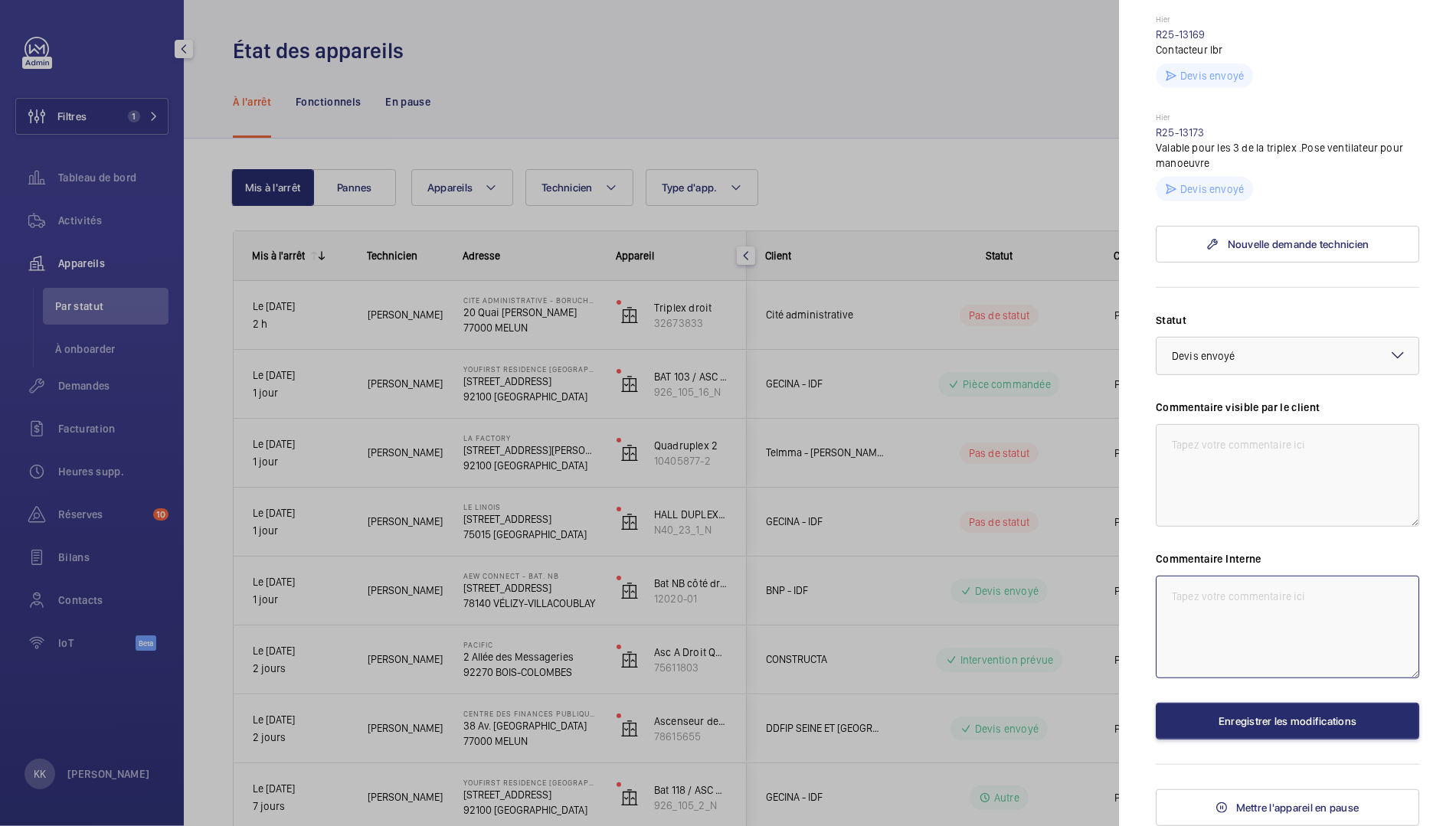
click at [1217, 639] on textarea at bounding box center [1287, 626] width 263 height 102
type textarea "2"
type textarea "03/10 : Contacteur de frein HS devis envoyés"
click at [1284, 751] on div "Appareil à l'arrêt Cite Administrative - BORUCHOWITS 20 Quai [PERSON_NAME] 7700…" at bounding box center [1287, 91] width 263 height 1470
click at [1283, 732] on button "Enregistrer les modifications" at bounding box center [1287, 721] width 263 height 37
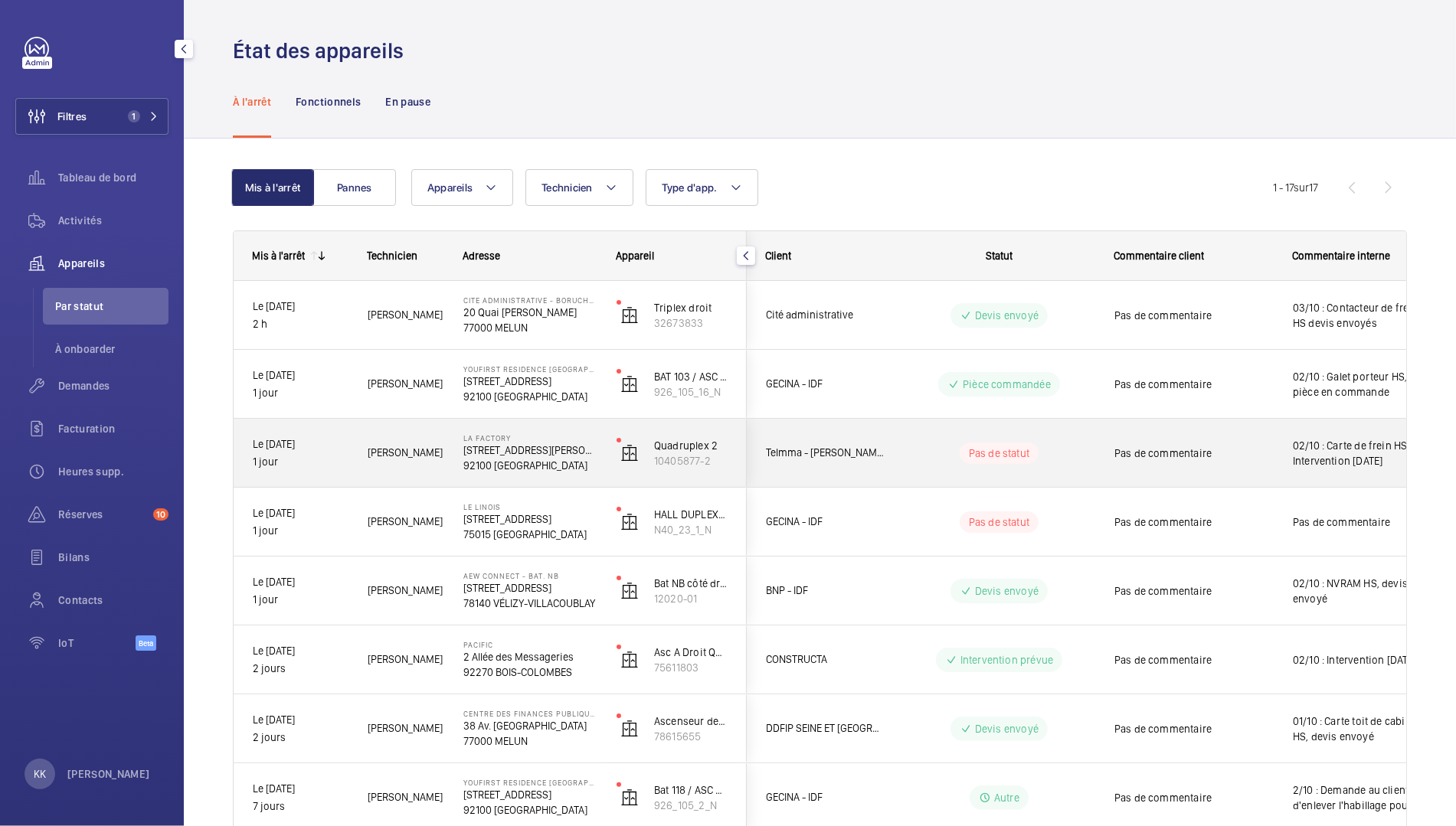
click at [437, 456] on span "[PERSON_NAME]" at bounding box center [405, 452] width 76 height 18
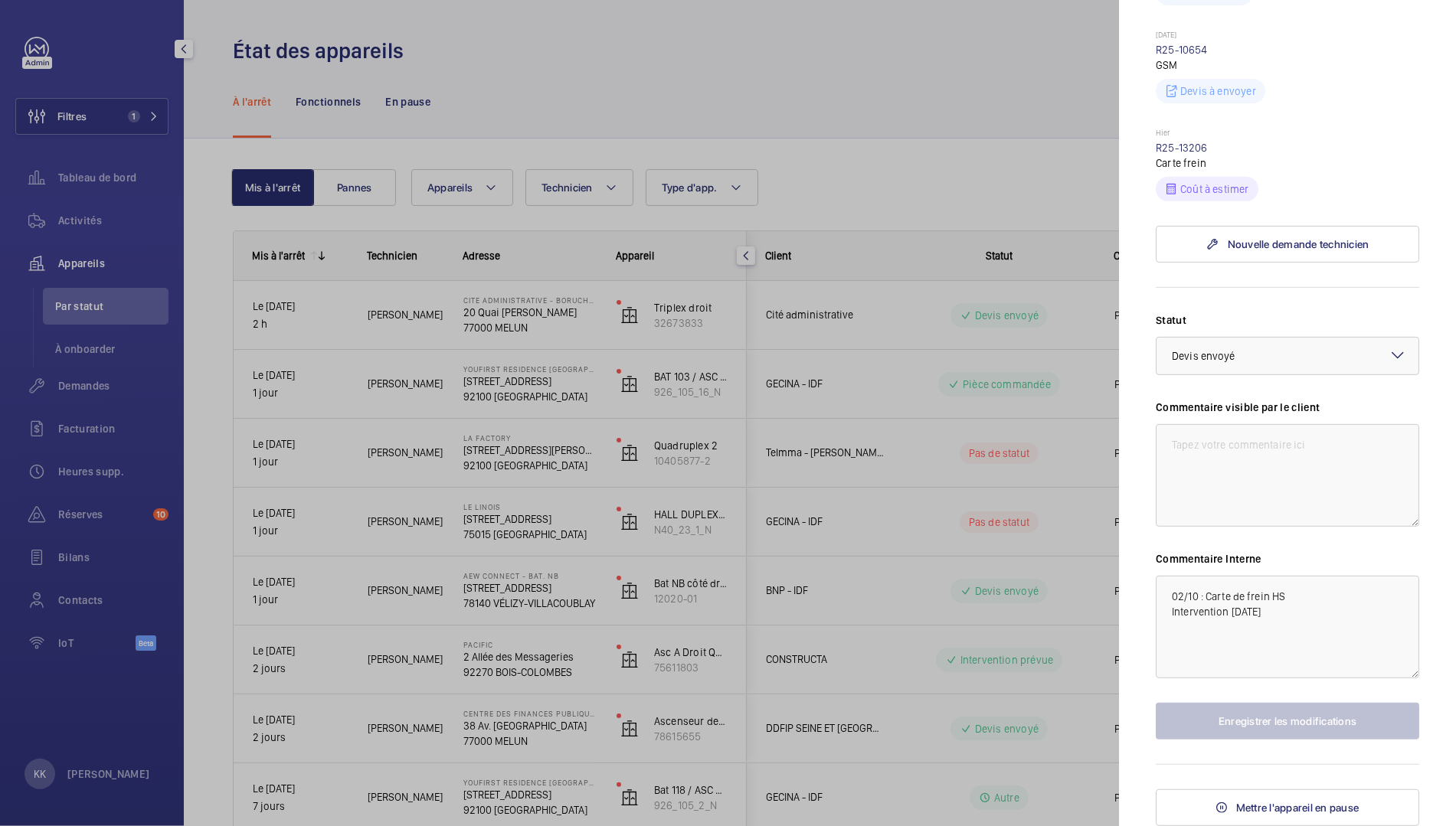
scroll to position [583, 0]
click at [1022, 557] on div at bounding box center [728, 413] width 1456 height 826
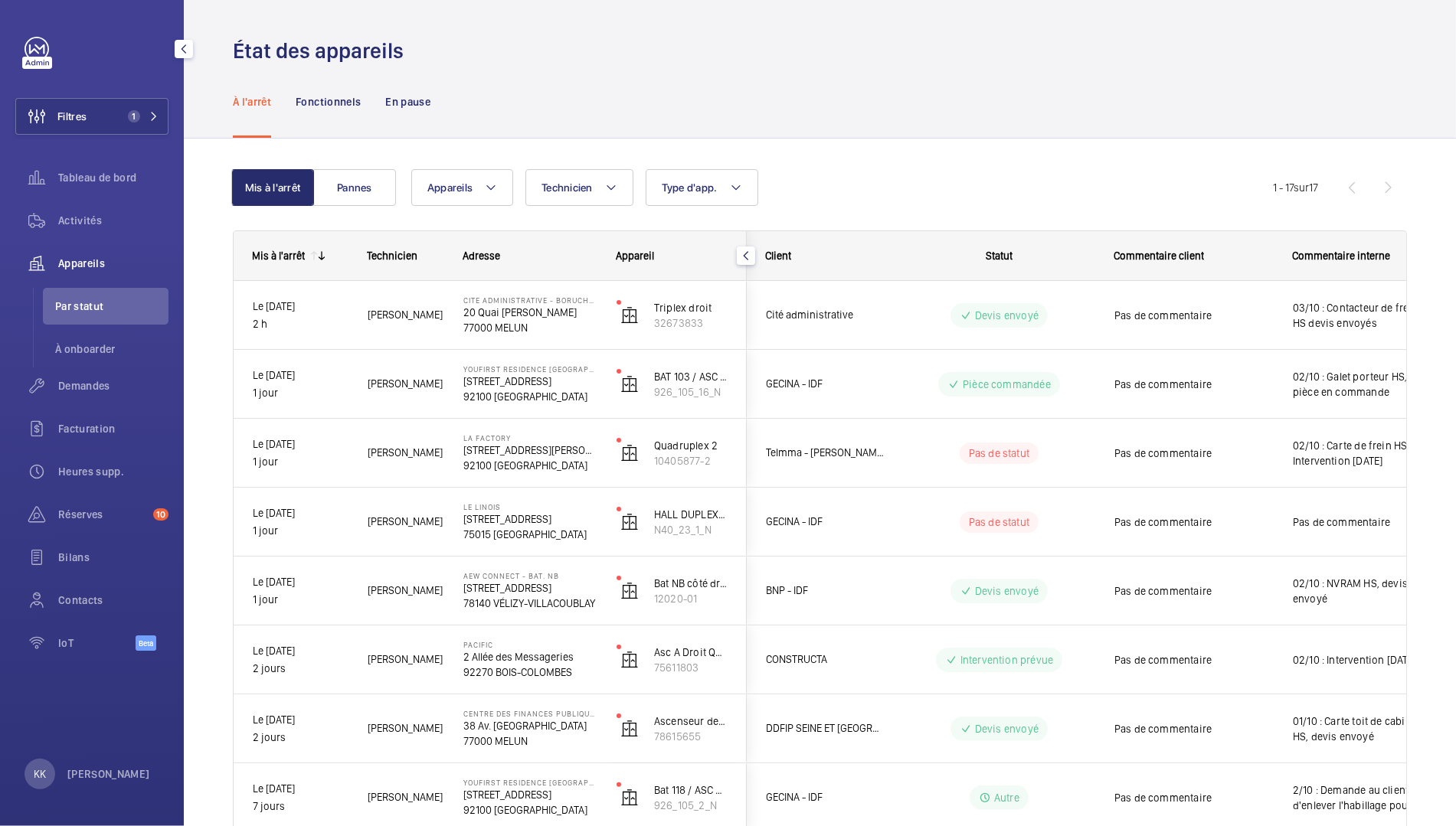
scroll to position [0, 0]
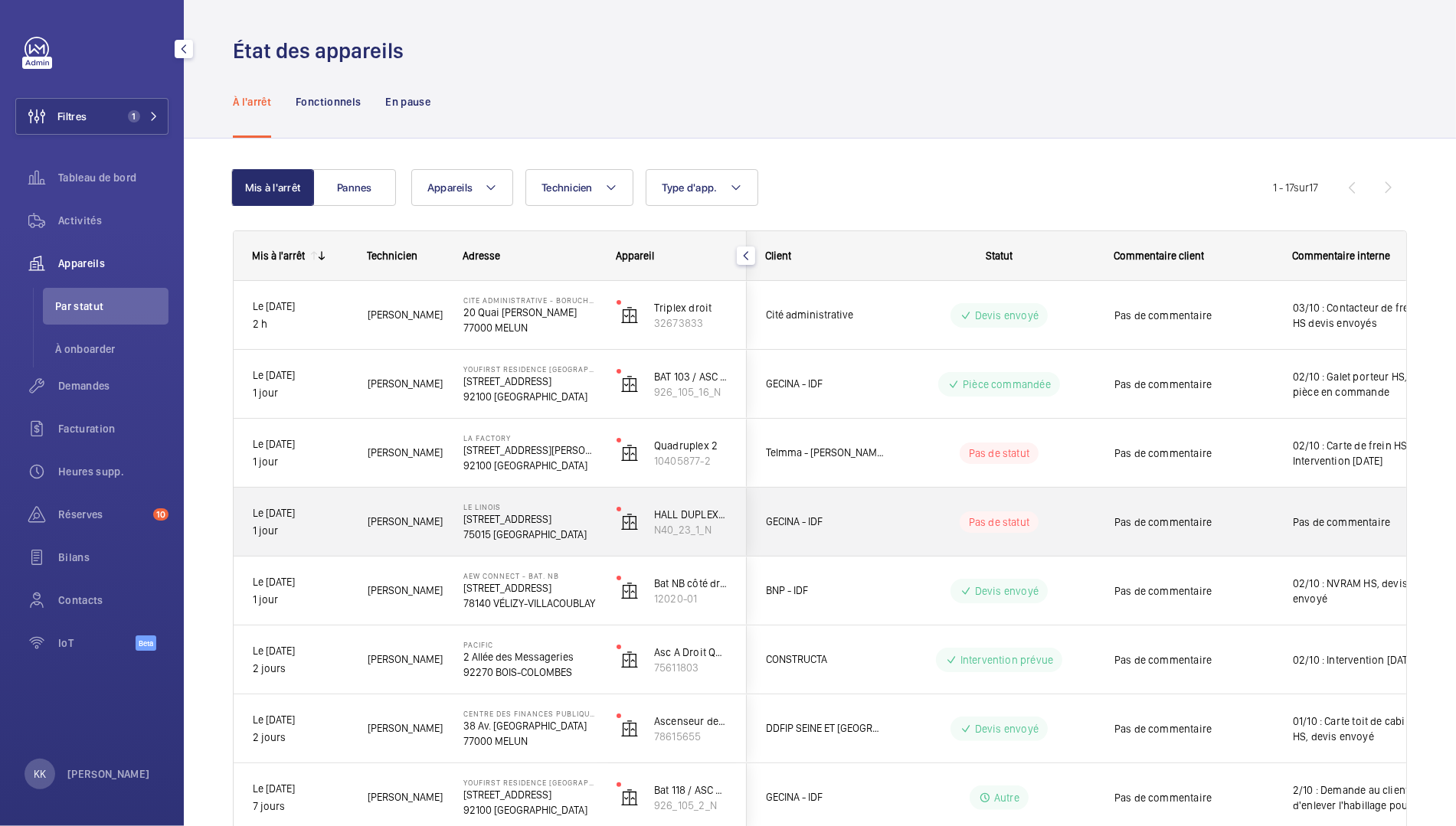
click at [459, 535] on div "Le Linois [STREET_ADDRESS]" at bounding box center [521, 521] width 151 height 69
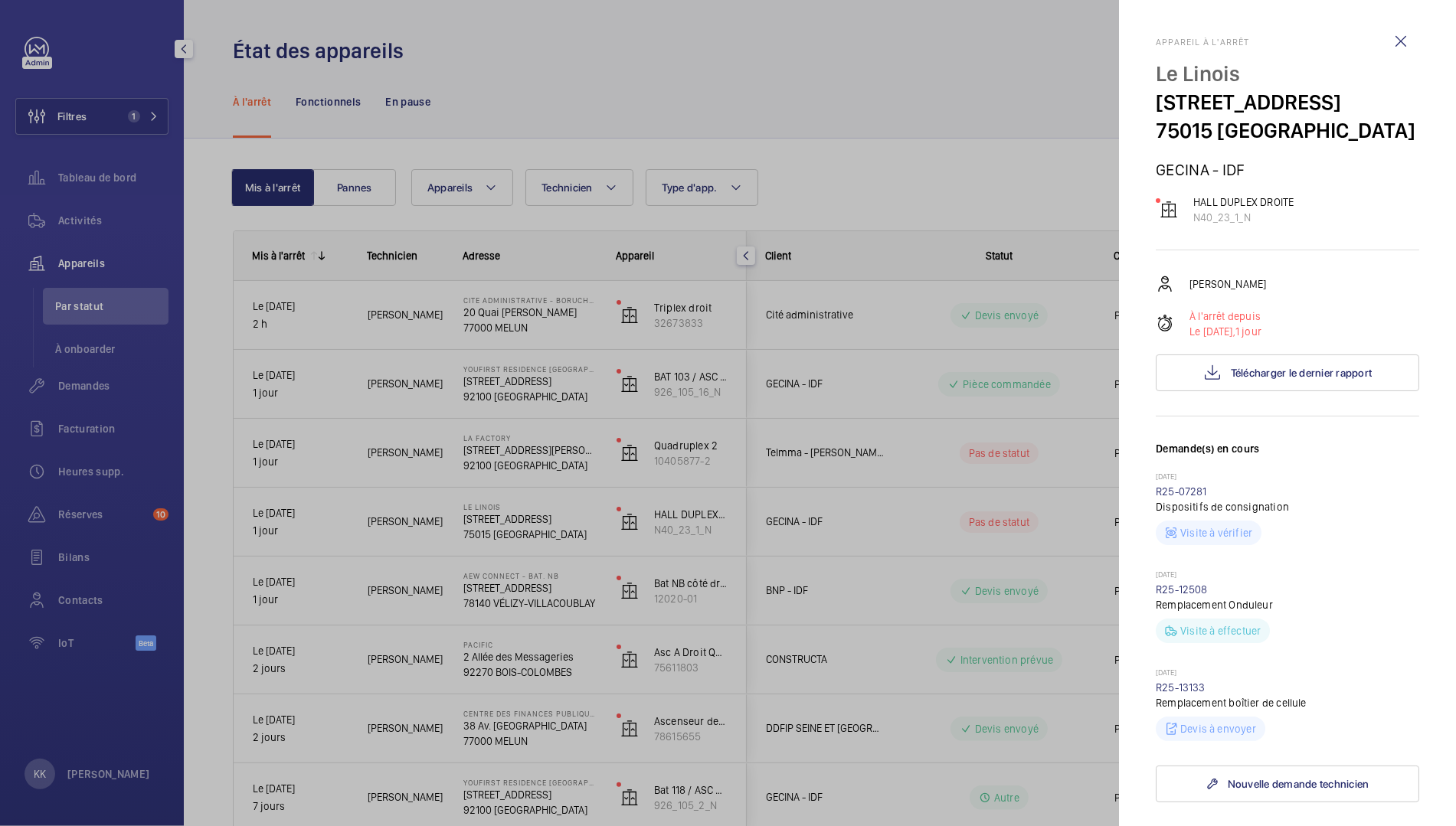
click at [1084, 568] on div at bounding box center [728, 413] width 1456 height 826
